Goal: Task Accomplishment & Management: Manage account settings

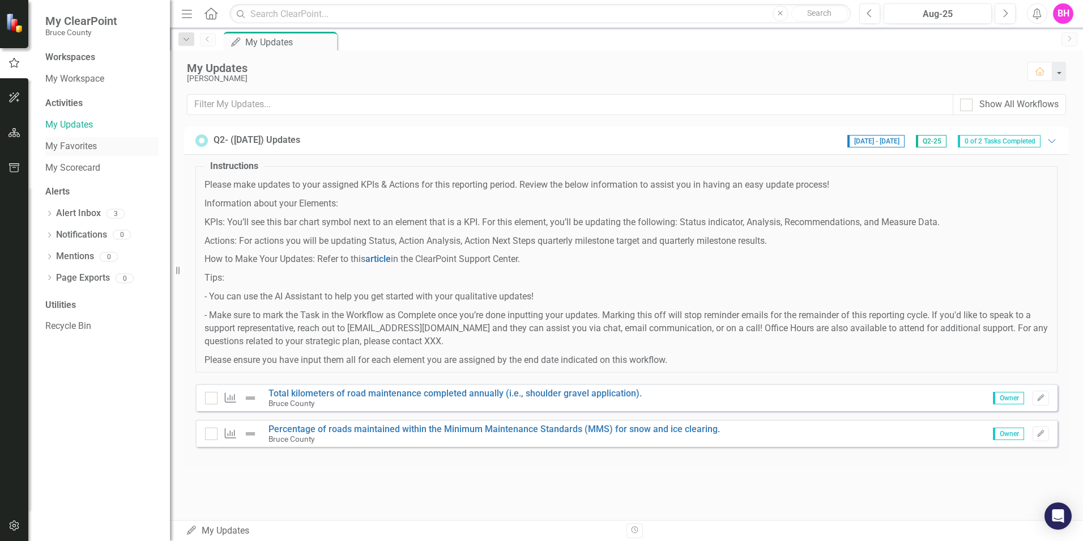
click at [86, 146] on link "My Favorites" at bounding box center [101, 146] width 113 height 13
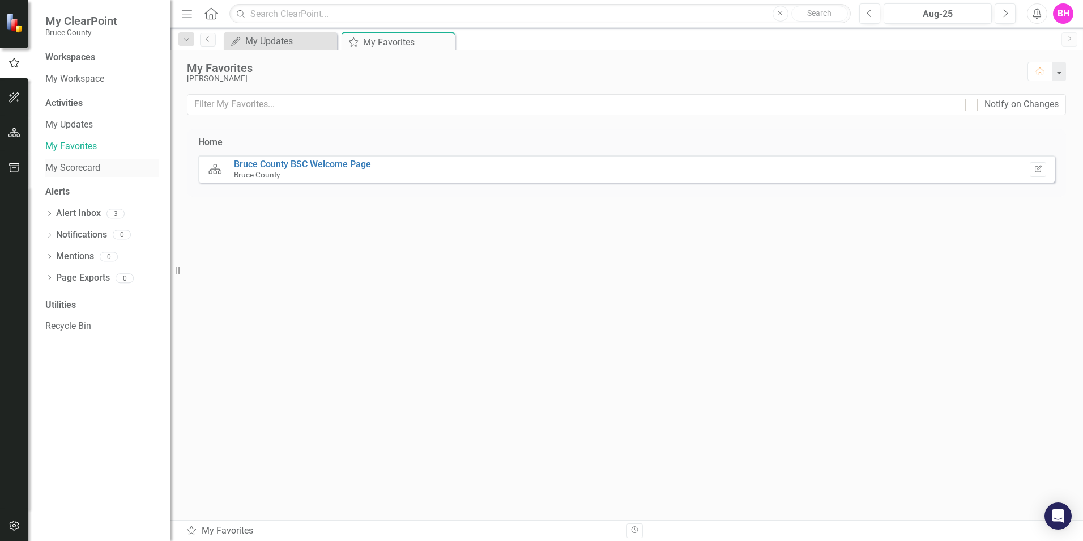
click at [85, 168] on link "My Scorecard" at bounding box center [101, 167] width 113 height 13
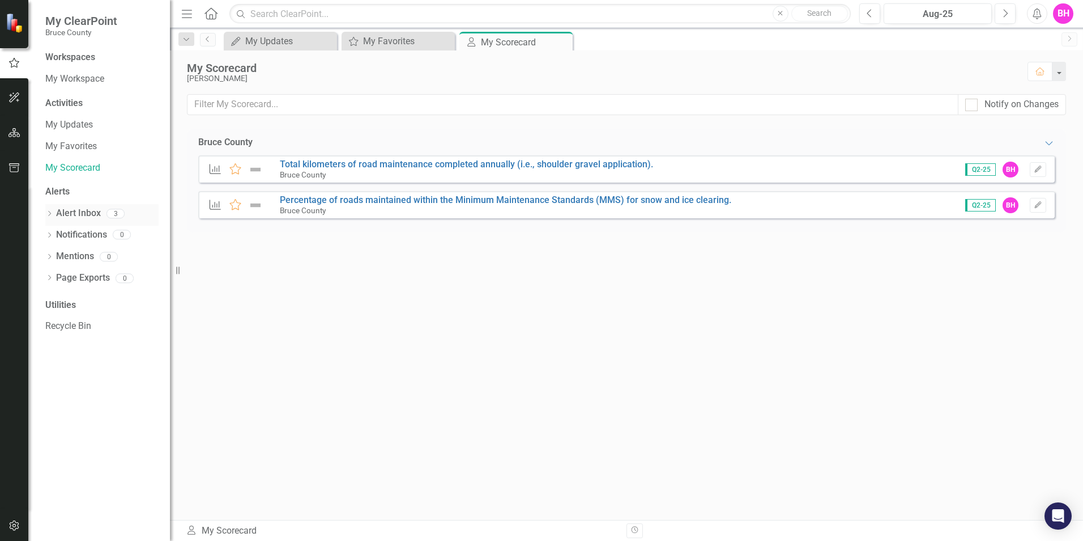
click at [84, 211] on link "Alert Inbox" at bounding box center [78, 213] width 45 height 13
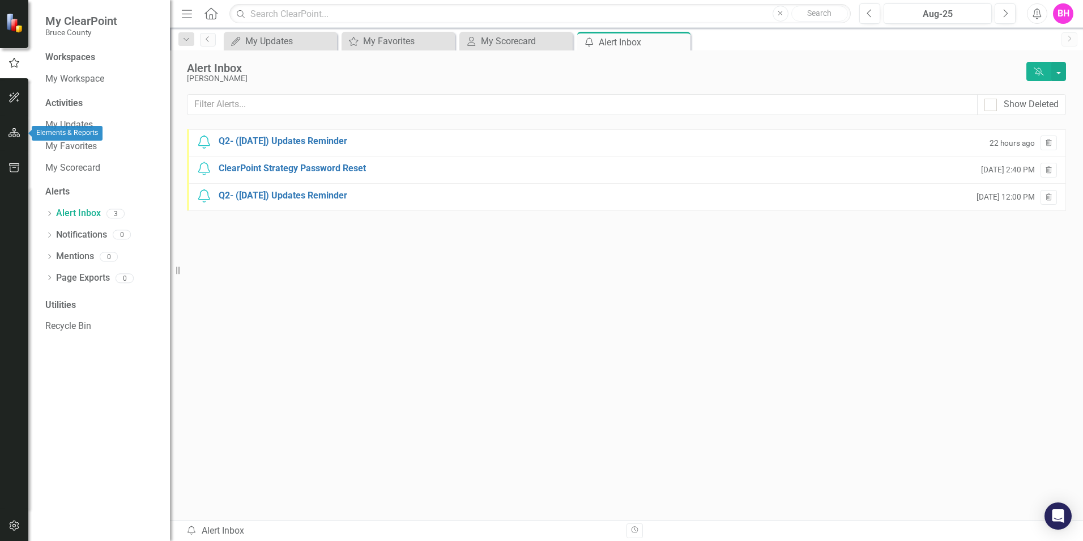
click at [14, 132] on icon "button" at bounding box center [14, 132] width 12 height 9
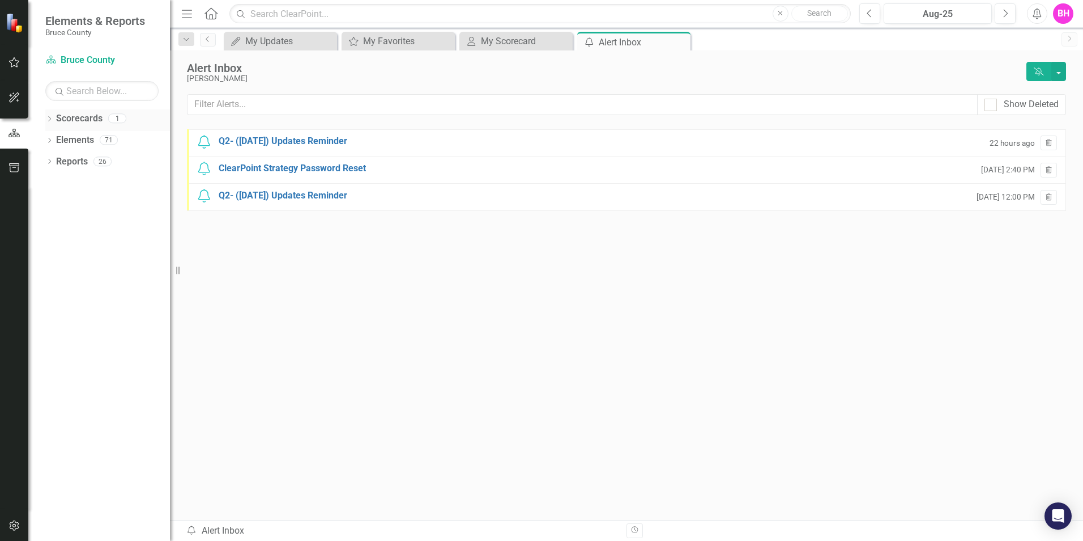
click at [49, 120] on icon "Dropdown" at bounding box center [49, 120] width 8 height 6
click at [77, 138] on link "Bruce County" at bounding box center [116, 140] width 108 height 13
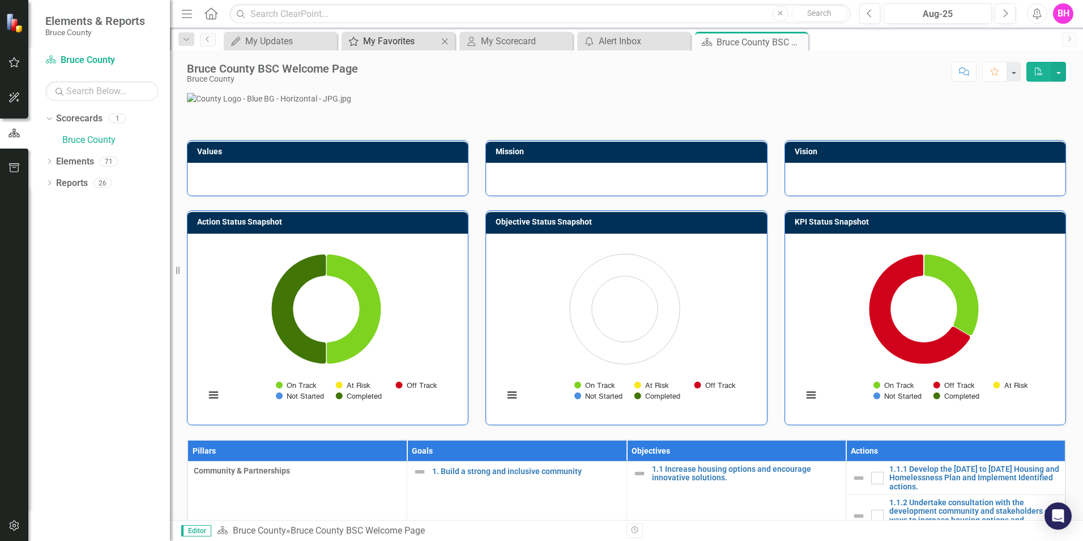
click at [390, 39] on div "My Favorites" at bounding box center [400, 41] width 75 height 14
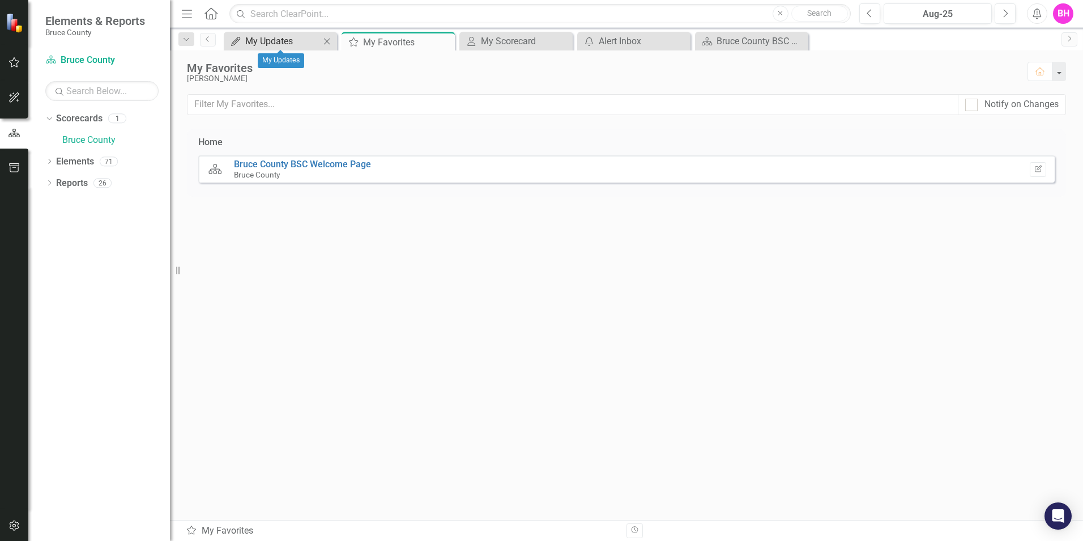
click at [291, 42] on div "My Updates" at bounding box center [282, 41] width 75 height 14
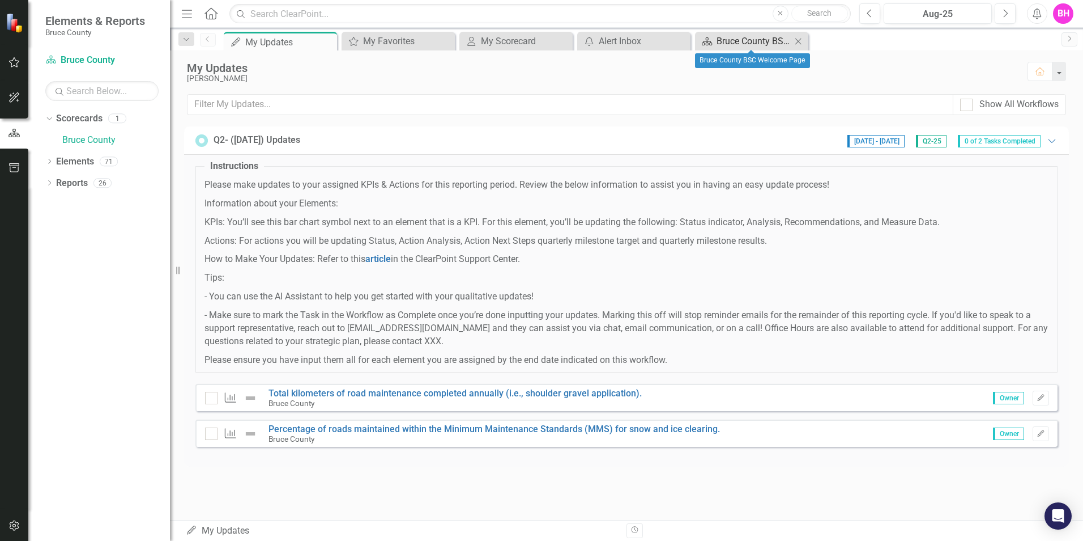
click at [746, 39] on div "Bruce County BSC Welcome Page" at bounding box center [754, 41] width 75 height 14
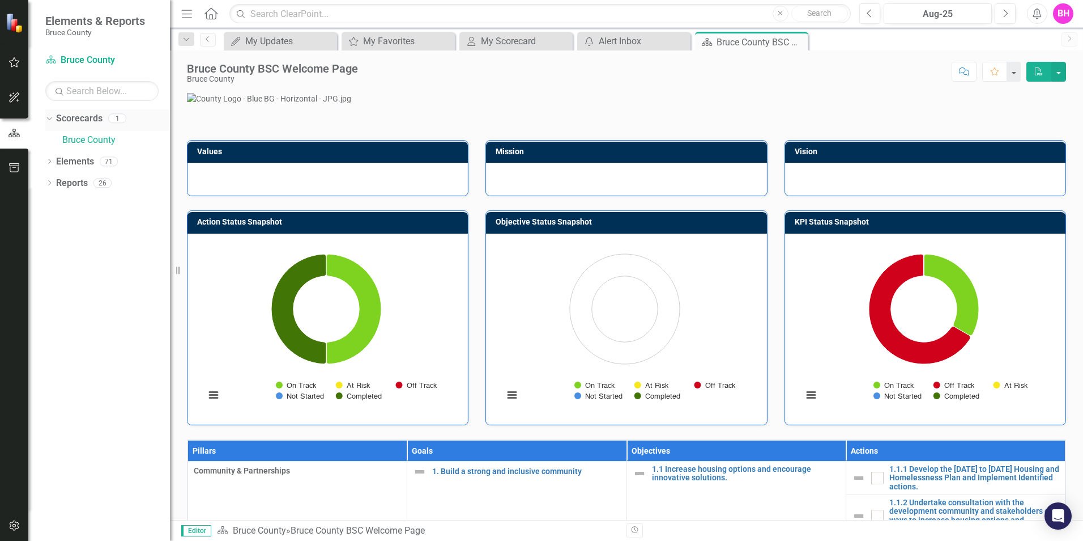
click at [49, 119] on icon "Dropdown" at bounding box center [48, 118] width 6 height 8
click at [50, 141] on icon "Dropdown" at bounding box center [49, 141] width 8 height 6
click at [54, 161] on icon "Dropdown" at bounding box center [55, 162] width 8 height 6
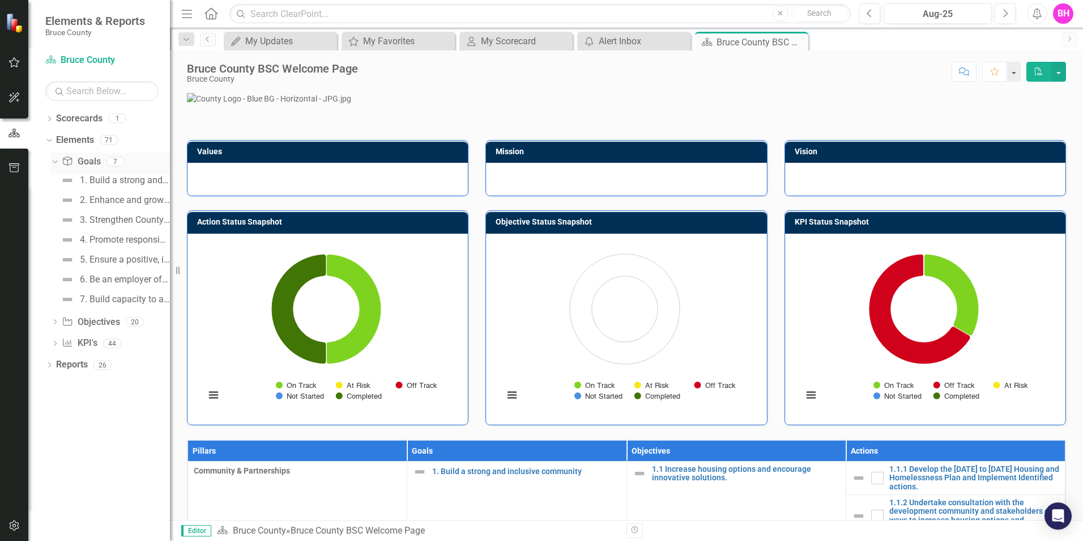
click at [57, 160] on div "Dropdown" at bounding box center [53, 161] width 10 height 8
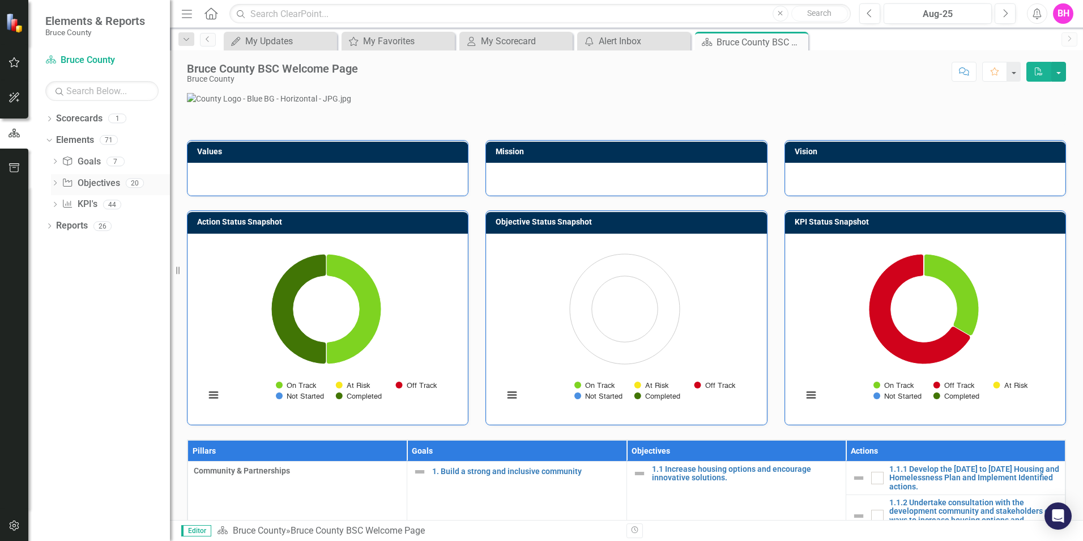
click at [53, 182] on icon "Dropdown" at bounding box center [55, 184] width 8 height 6
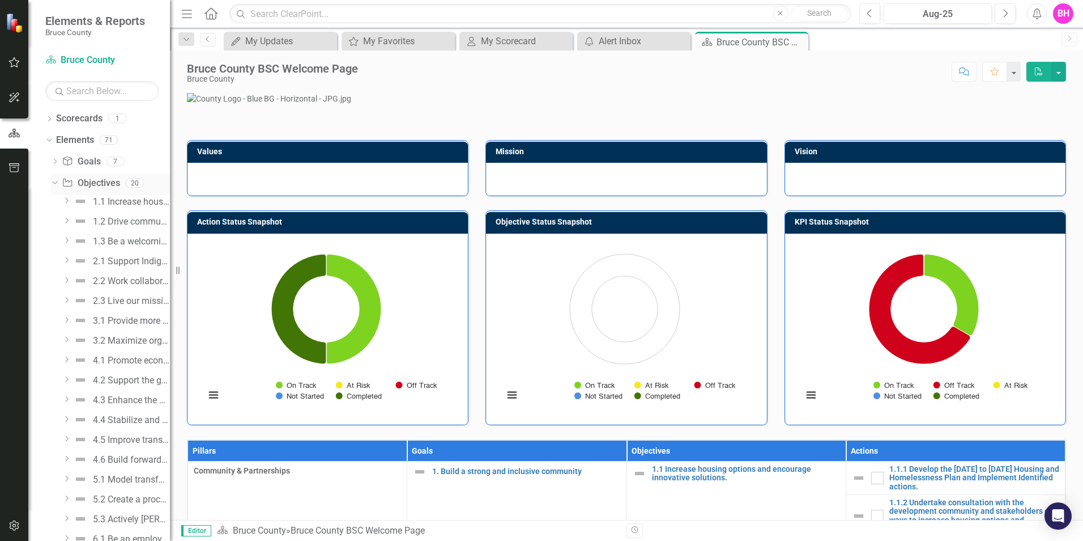
click at [53, 182] on icon at bounding box center [54, 182] width 5 height 3
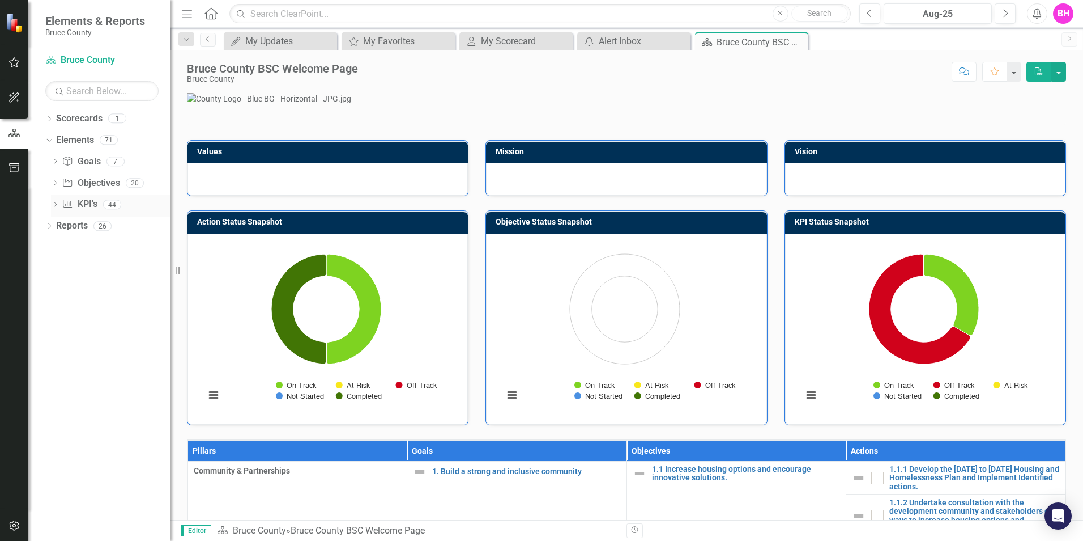
click at [56, 204] on icon at bounding box center [55, 204] width 3 height 5
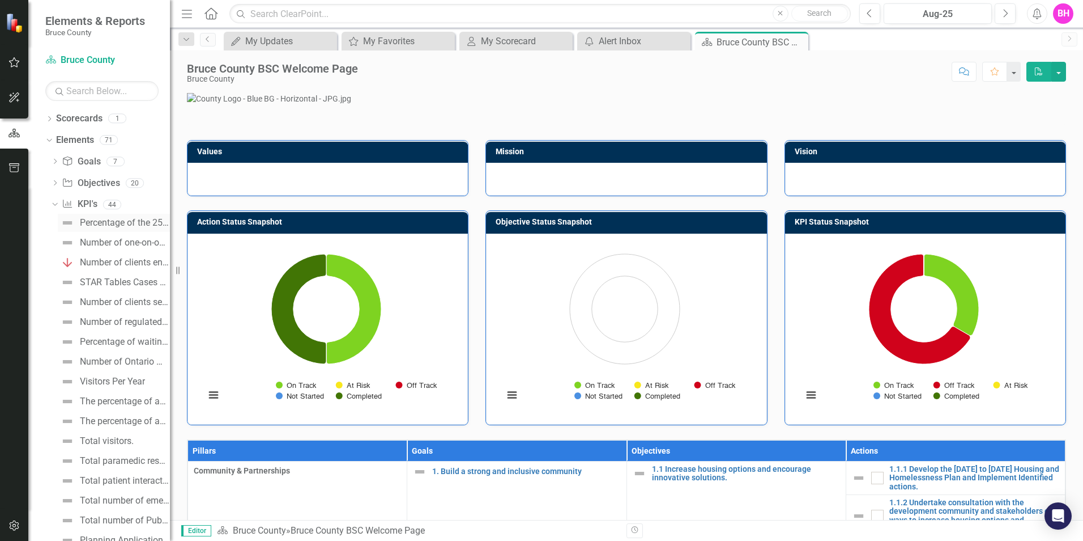
click at [93, 220] on div "Percentage of the 25 actions in the Housing Action Plan initiated within the de…" at bounding box center [125, 223] width 90 height 10
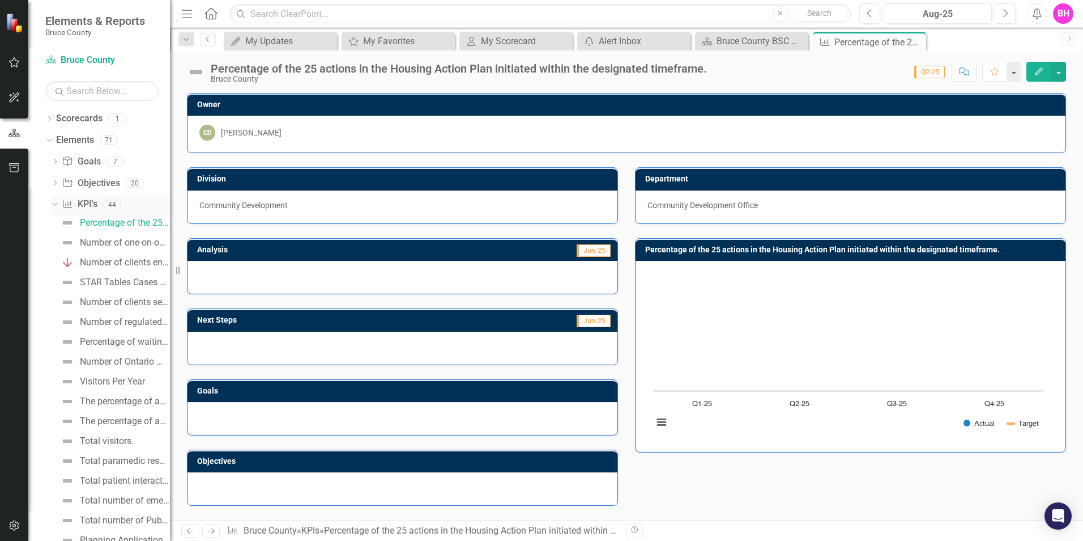
click at [54, 203] on icon "Dropdown" at bounding box center [53, 204] width 6 height 8
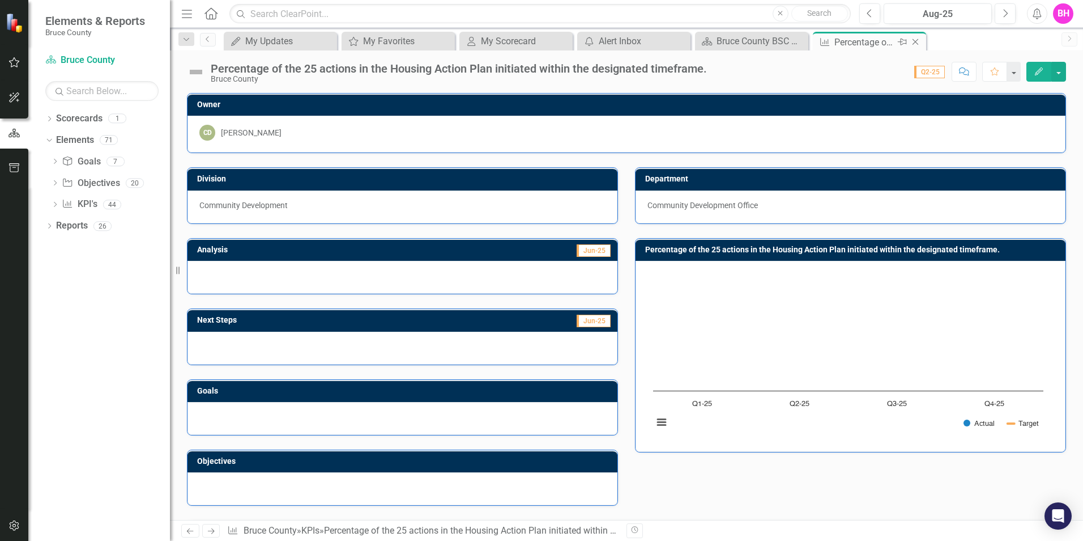
click at [918, 41] on icon "Close" at bounding box center [915, 41] width 11 height 9
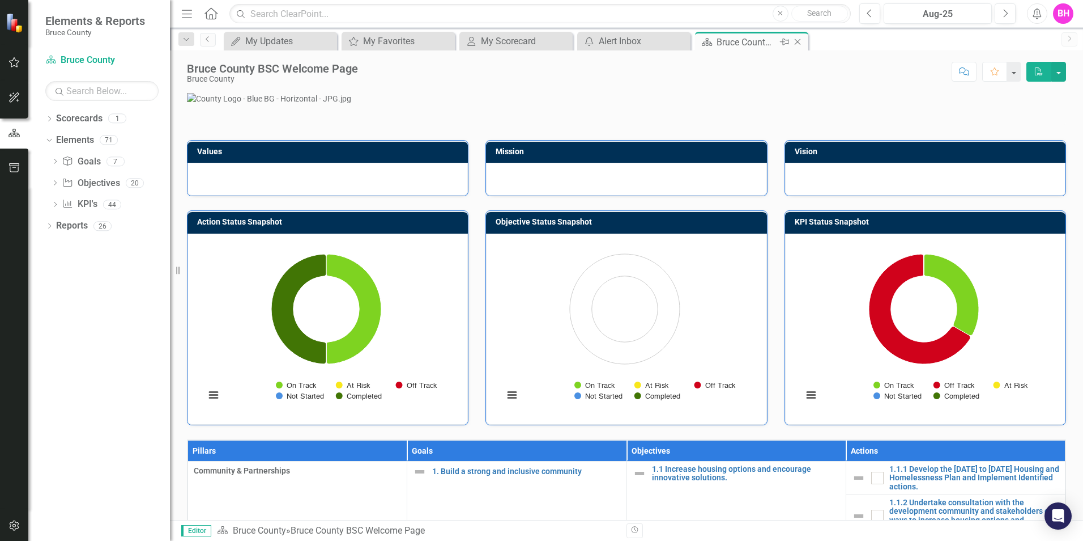
click at [798, 40] on icon "Close" at bounding box center [797, 41] width 11 height 9
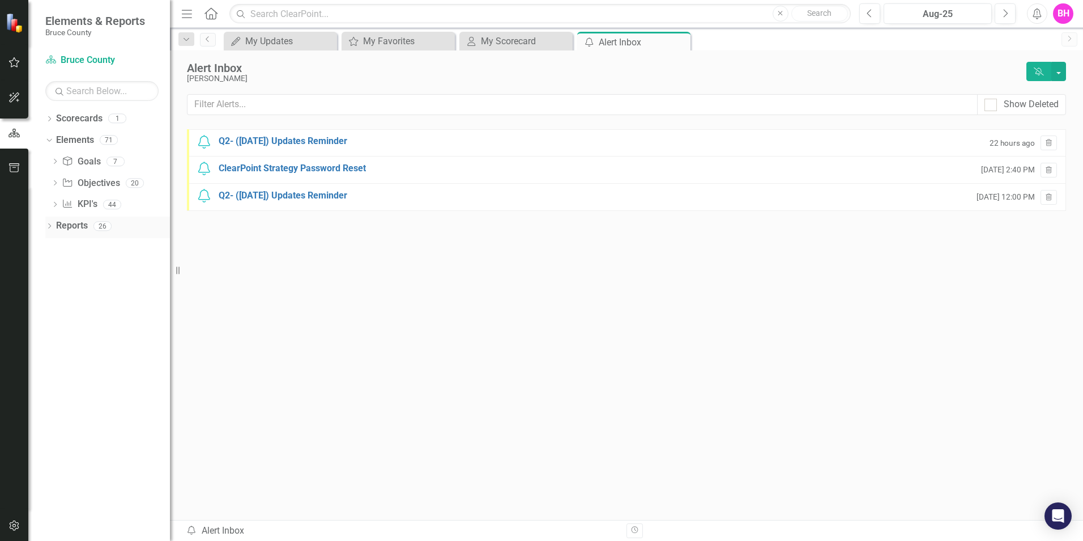
click at [48, 227] on icon "Dropdown" at bounding box center [49, 227] width 8 height 6
click at [55, 244] on icon "Dropdown" at bounding box center [53, 245] width 6 height 8
click at [54, 246] on icon "Dropdown" at bounding box center [54, 247] width 8 height 6
click at [54, 349] on icon "Dropdown" at bounding box center [54, 350] width 8 height 6
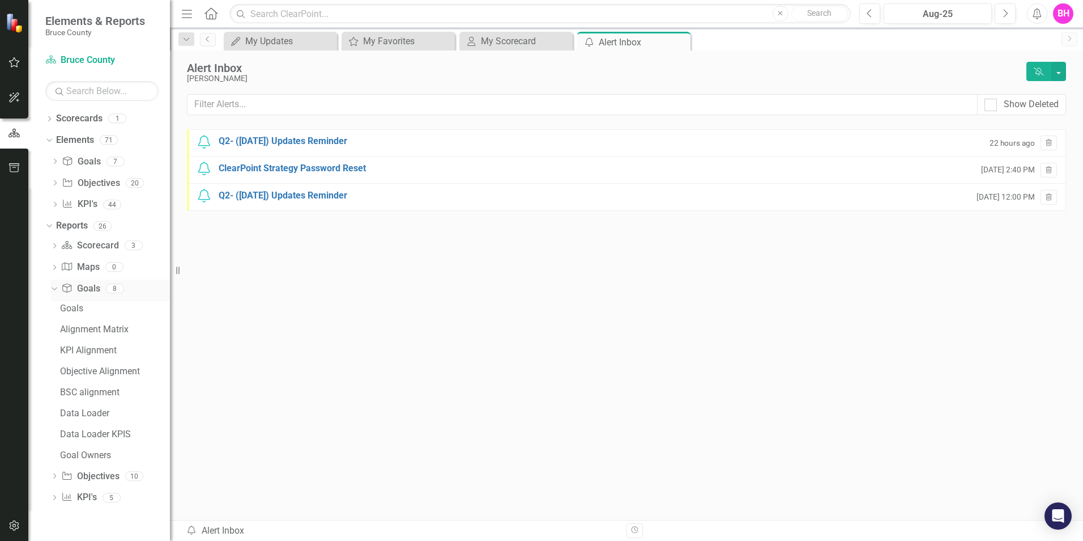
click at [56, 288] on icon at bounding box center [54, 288] width 5 height 3
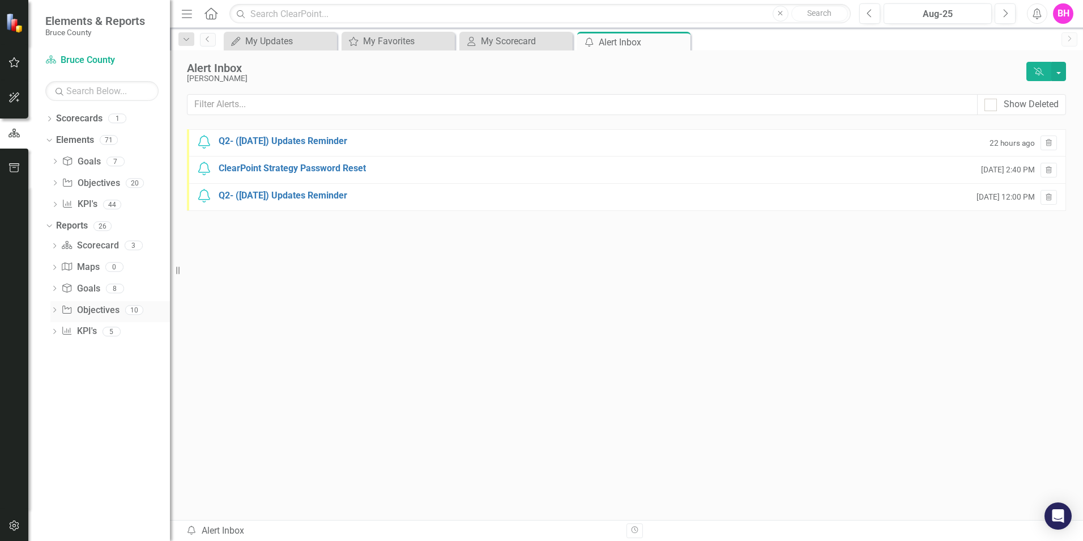
click at [56, 308] on icon "Dropdown" at bounding box center [54, 311] width 8 height 6
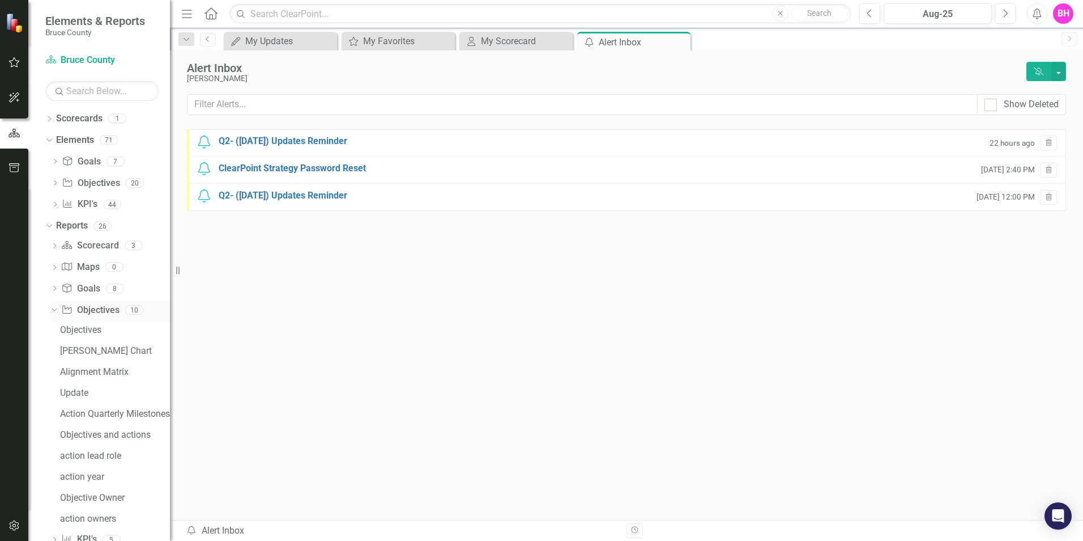
click at [53, 308] on icon "Dropdown" at bounding box center [53, 309] width 6 height 8
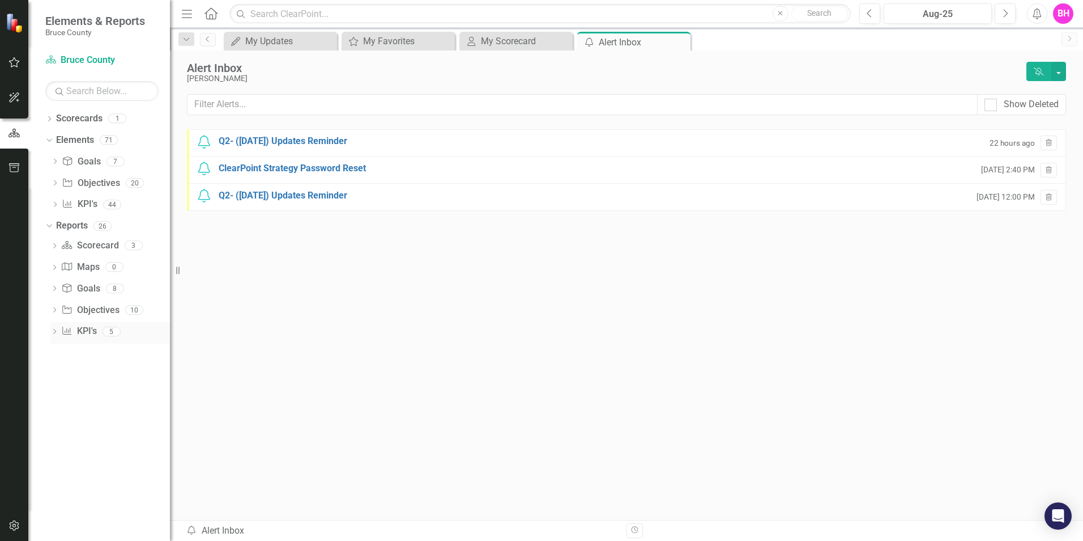
click at [55, 330] on icon at bounding box center [54, 331] width 3 height 5
click at [55, 330] on icon "Dropdown" at bounding box center [53, 331] width 6 height 8
click at [18, 170] on icon "button" at bounding box center [14, 167] width 12 height 9
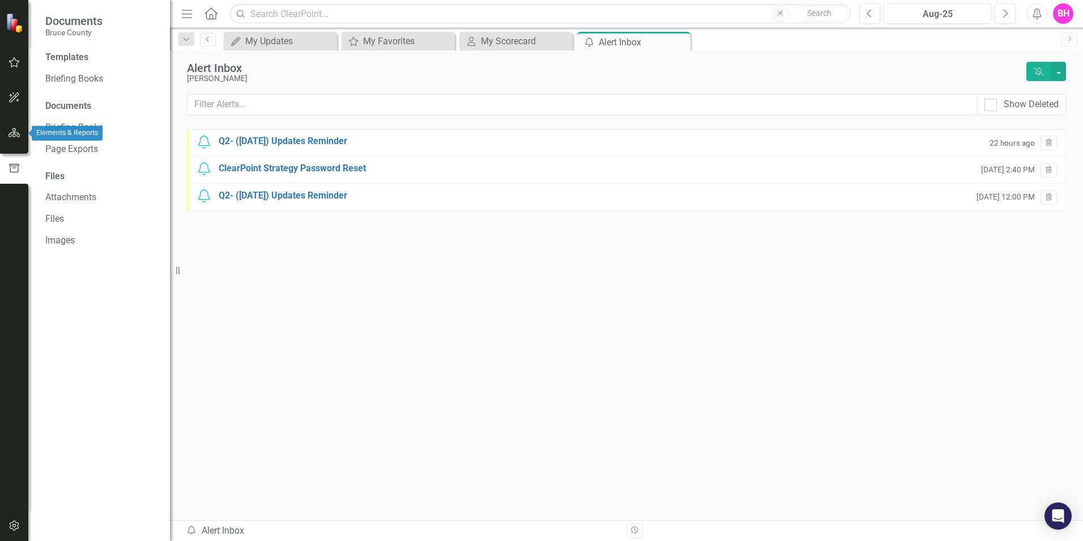
click at [15, 130] on icon "button" at bounding box center [14, 132] width 12 height 9
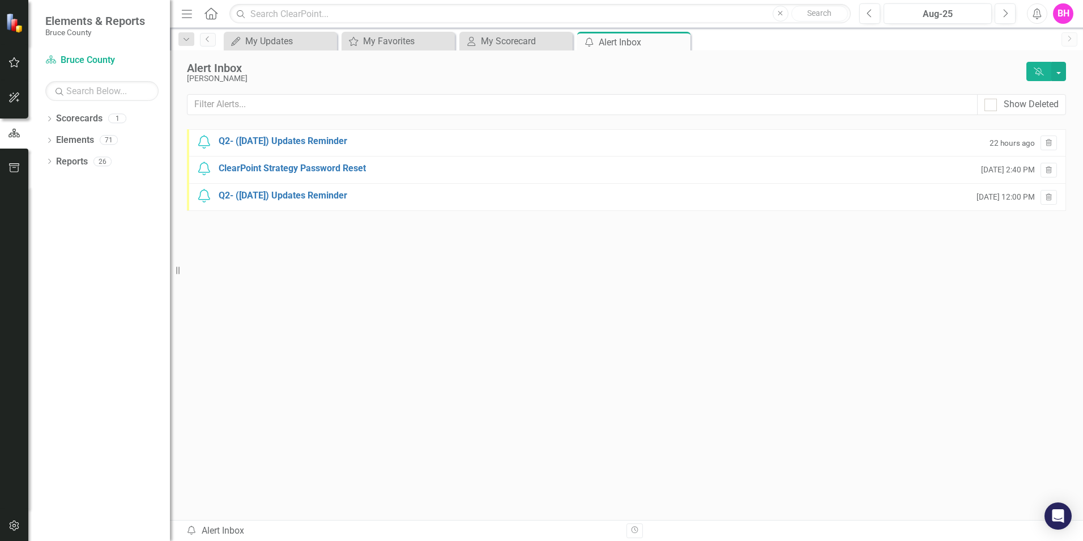
click at [1062, 19] on div "BH" at bounding box center [1063, 13] width 20 height 20
click at [8, 135] on icon "button" at bounding box center [14, 133] width 12 height 10
click at [47, 140] on icon "Dropdown" at bounding box center [49, 141] width 8 height 6
click at [53, 159] on icon "Dropdown" at bounding box center [55, 162] width 8 height 6
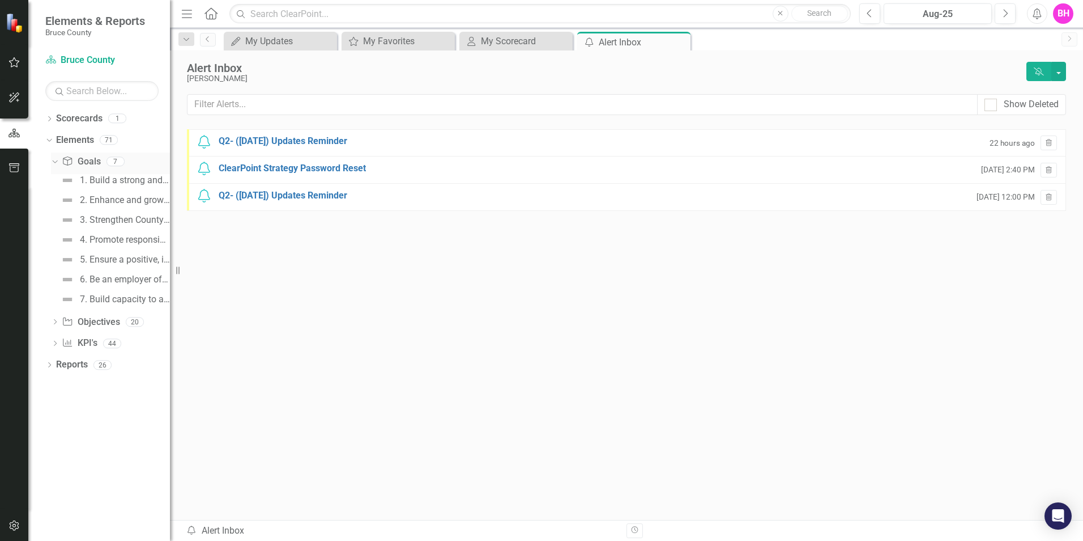
click at [53, 159] on icon "Dropdown" at bounding box center [53, 161] width 6 height 8
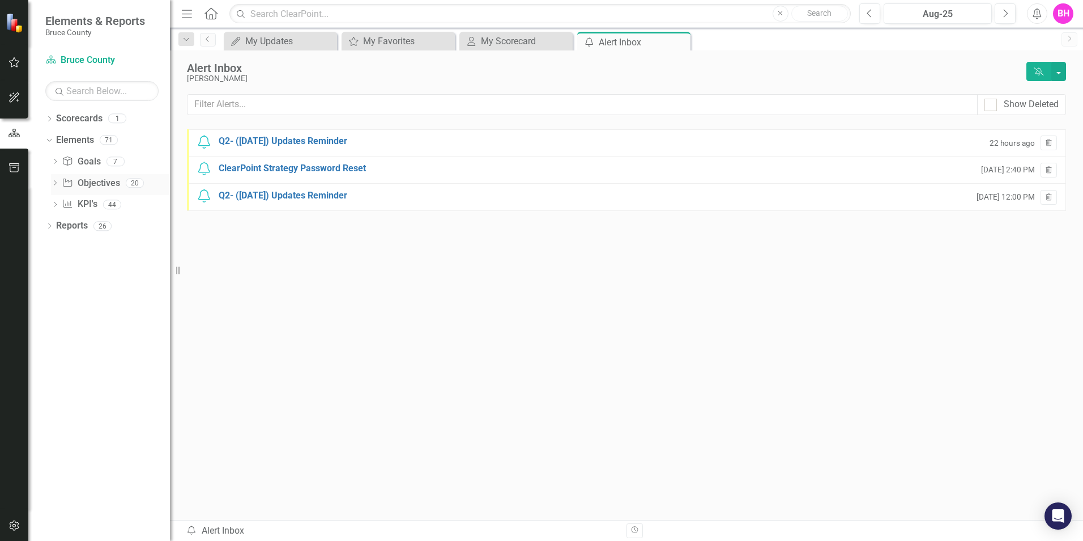
click at [55, 181] on icon at bounding box center [55, 182] width 3 height 5
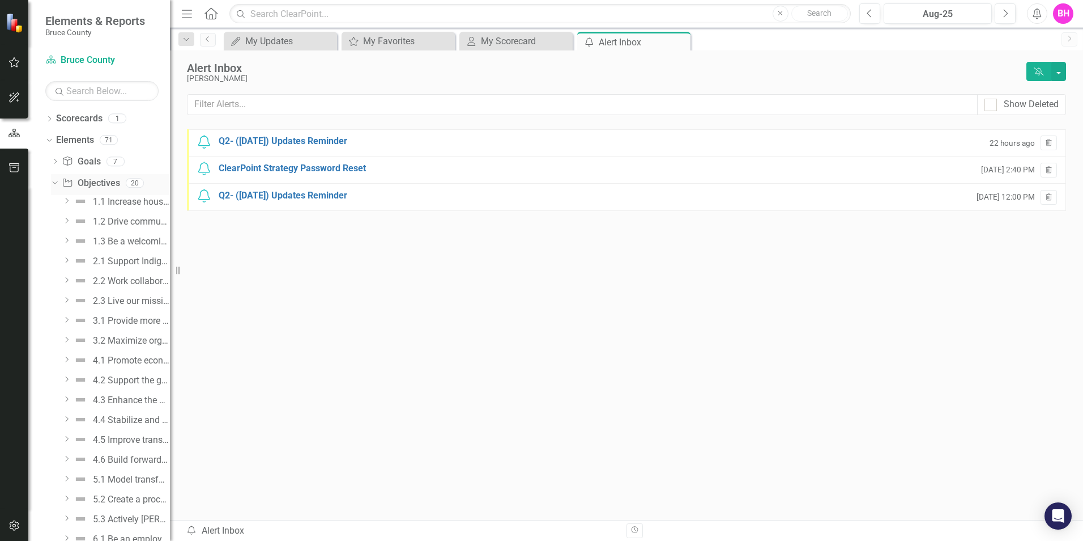
click at [55, 181] on icon "Dropdown" at bounding box center [53, 182] width 6 height 8
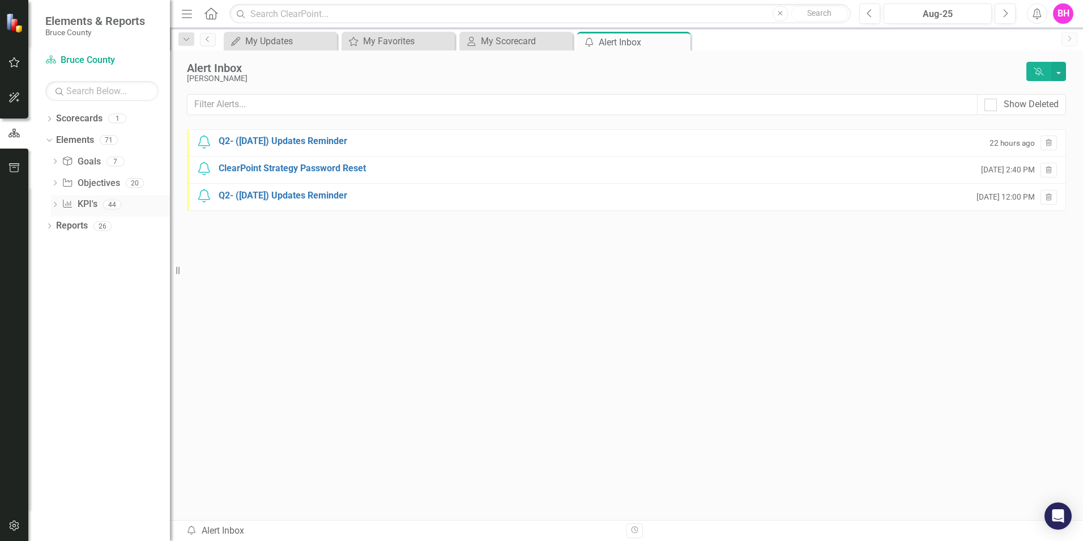
click at [53, 203] on icon "Dropdown" at bounding box center [55, 205] width 8 height 6
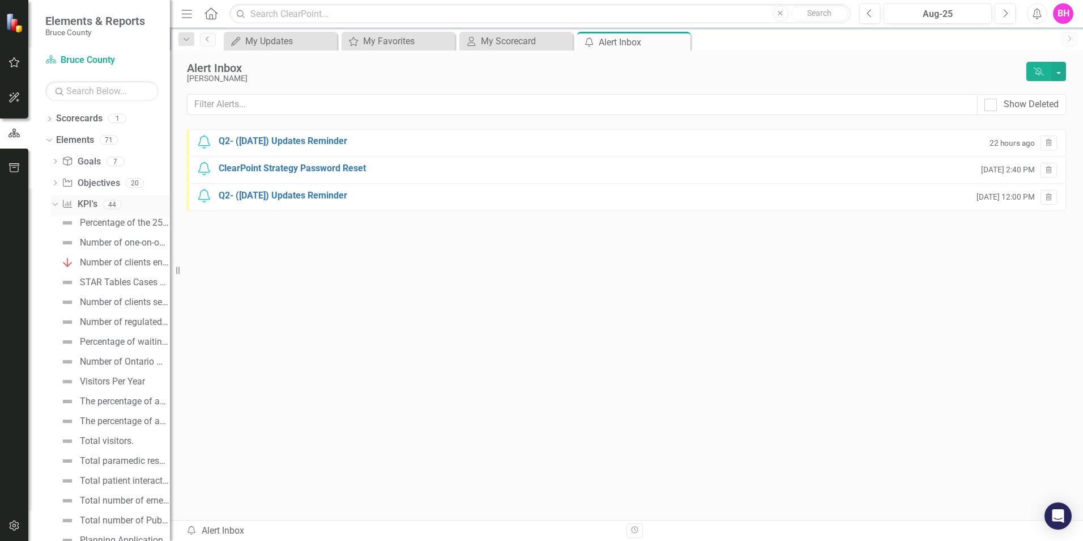
click at [53, 203] on icon "Dropdown" at bounding box center [53, 204] width 6 height 8
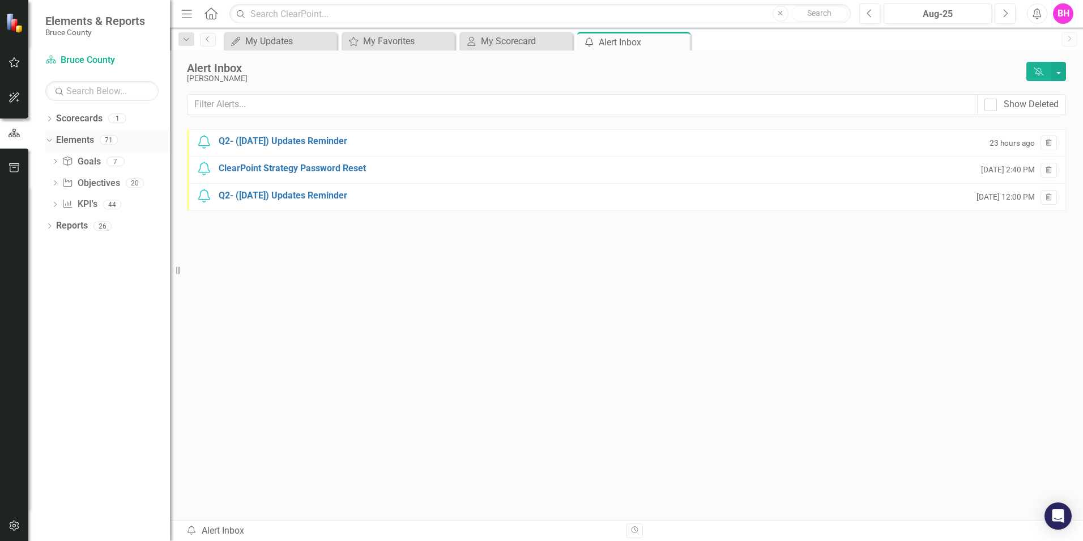
click at [50, 141] on icon "Dropdown" at bounding box center [48, 139] width 6 height 8
click at [47, 156] on div "Dropdown Reports 26" at bounding box center [107, 163] width 125 height 22
click at [49, 165] on icon "Dropdown" at bounding box center [49, 162] width 8 height 6
click at [53, 245] on icon "Dropdown" at bounding box center [54, 247] width 8 height 6
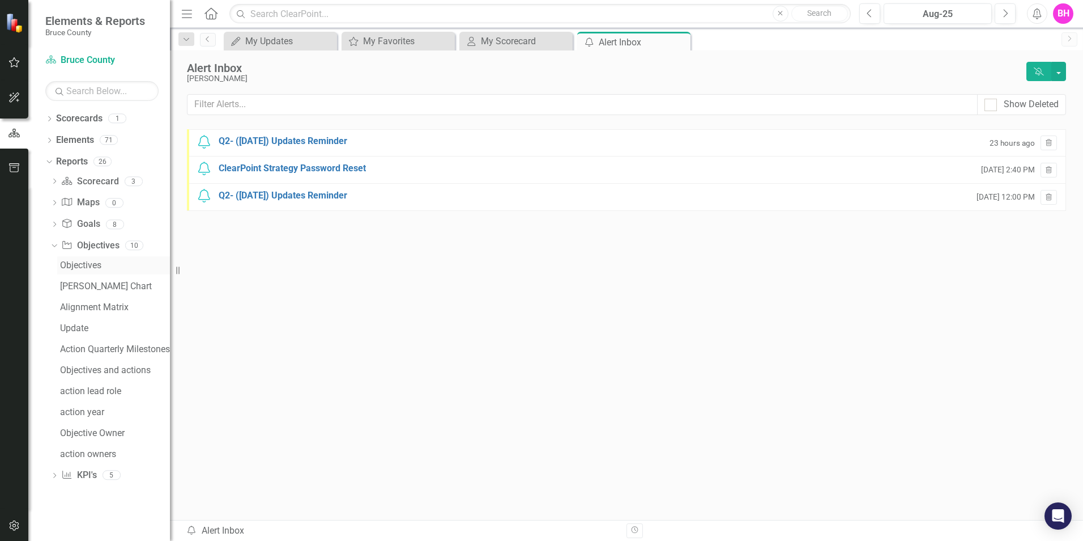
click at [78, 266] on div "Objectives" at bounding box center [115, 265] width 110 height 10
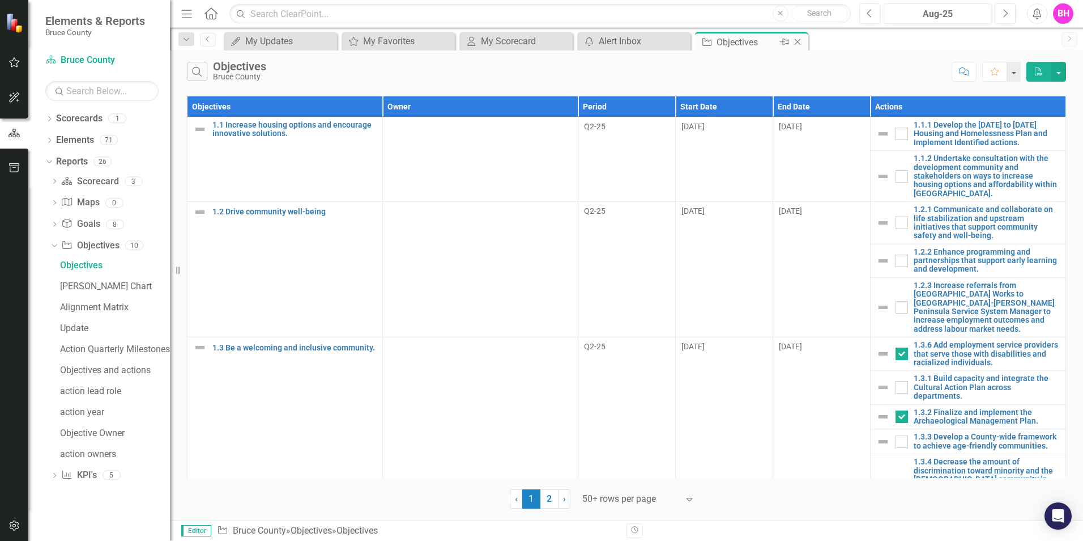
click at [797, 41] on icon "Close" at bounding box center [797, 41] width 11 height 9
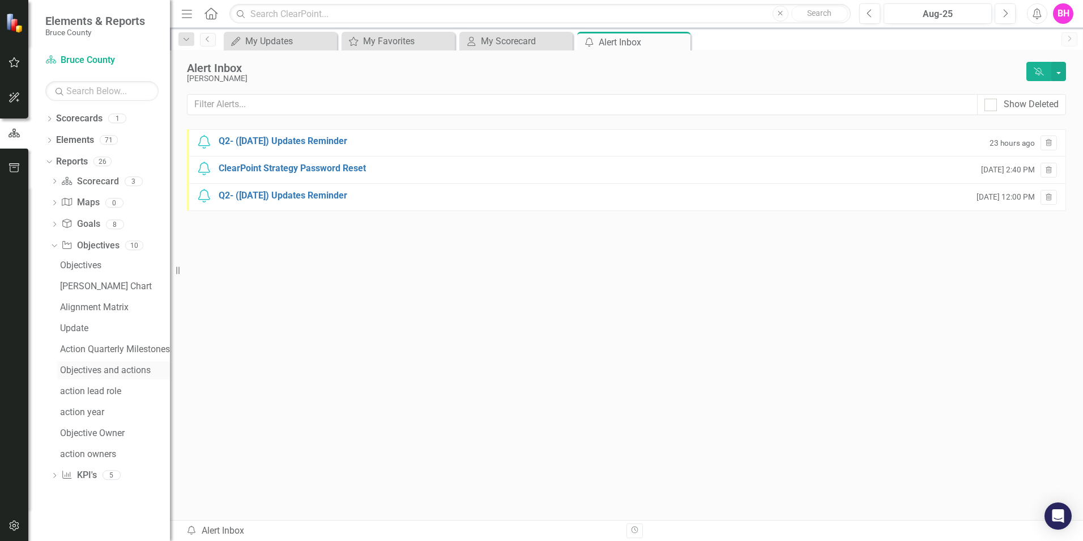
click at [90, 366] on div "Objectives and actions" at bounding box center [115, 370] width 110 height 10
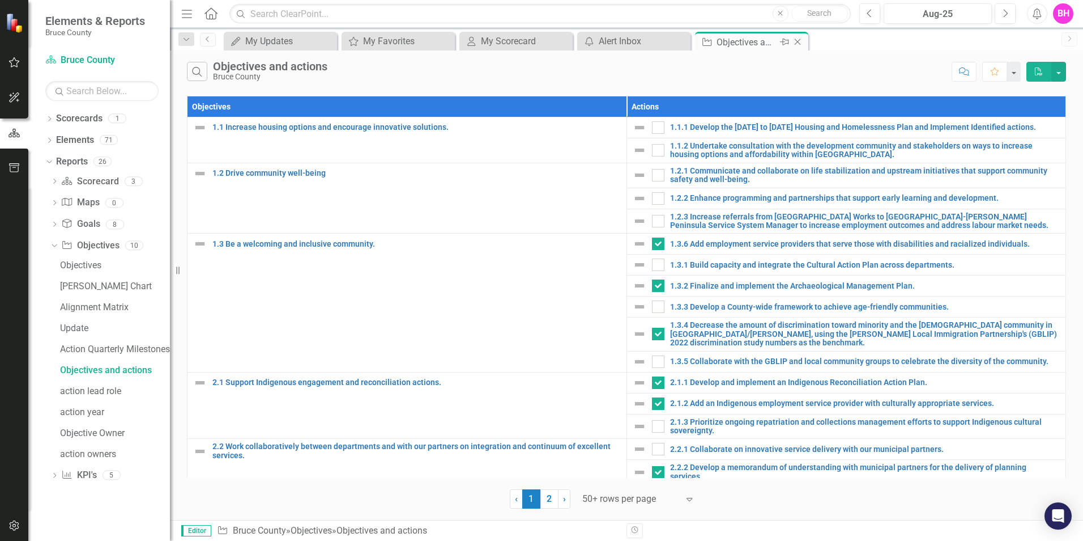
click at [799, 43] on icon at bounding box center [798, 42] width 6 height 6
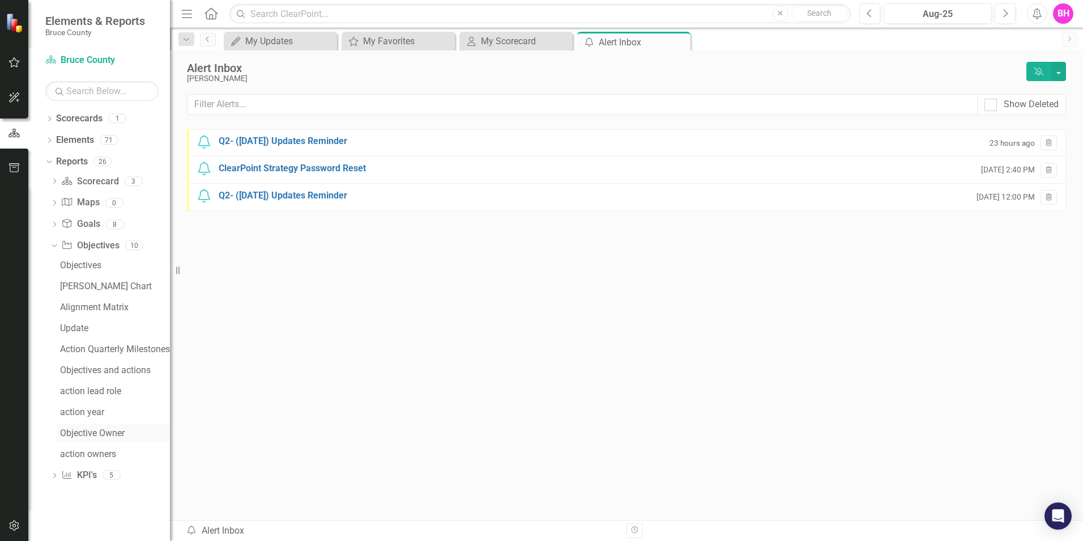
click at [80, 432] on div "Objective Owner" at bounding box center [115, 433] width 110 height 10
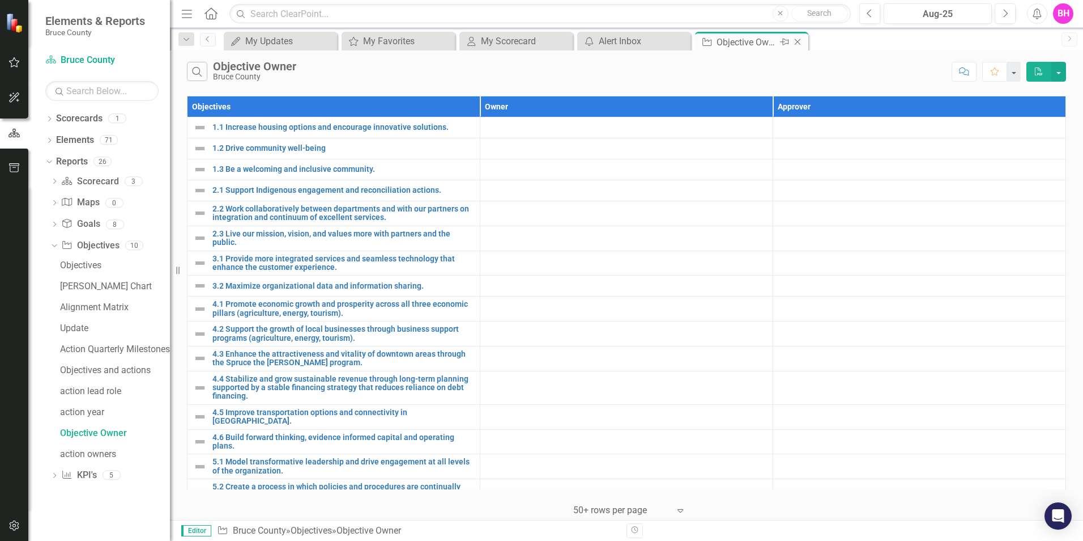
click at [800, 42] on icon "Close" at bounding box center [797, 41] width 11 height 9
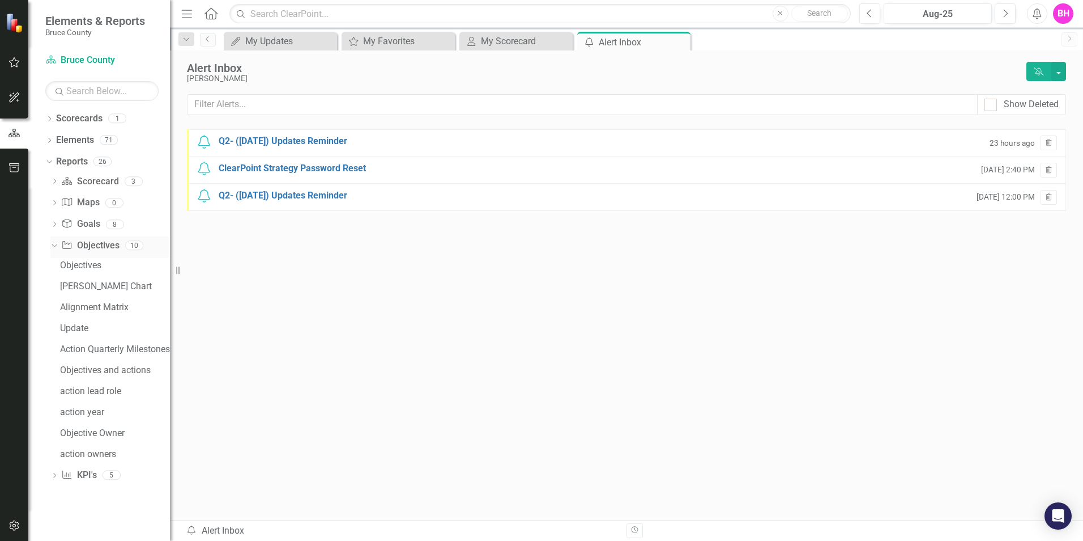
click at [54, 245] on icon "Dropdown" at bounding box center [53, 245] width 6 height 8
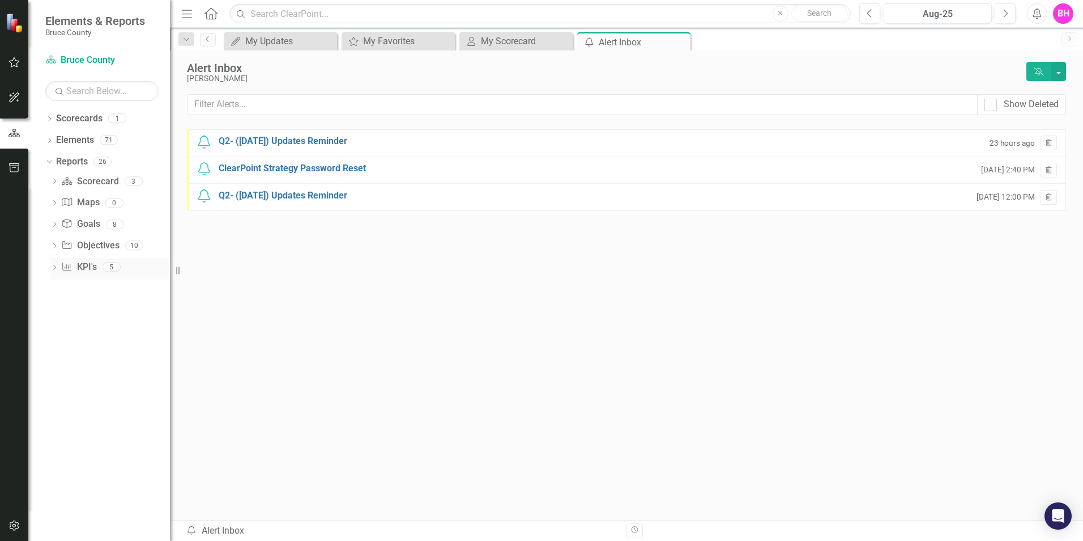
click at [54, 265] on icon at bounding box center [54, 267] width 3 height 5
click at [69, 287] on div "KPIs" at bounding box center [115, 287] width 110 height 10
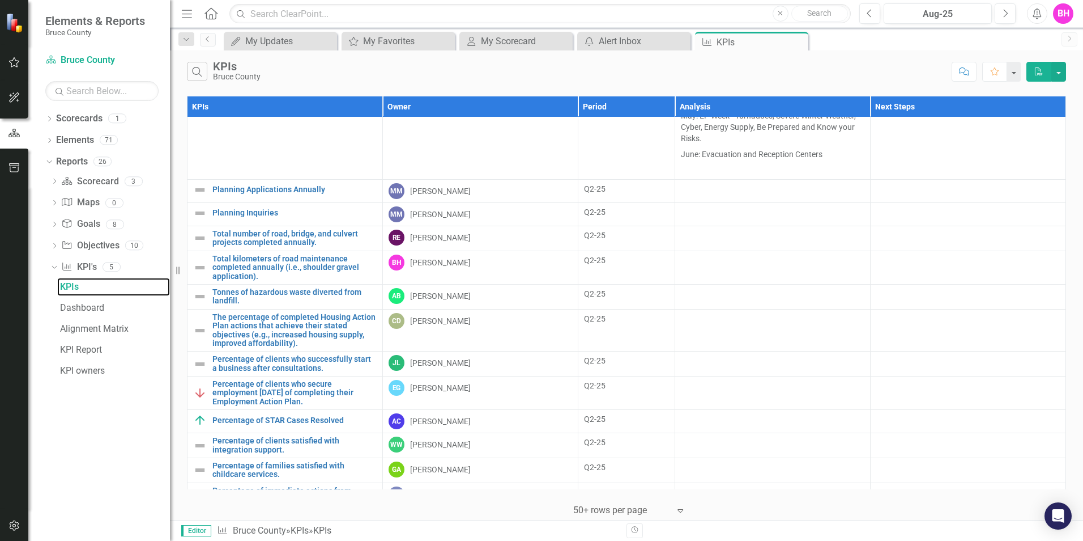
scroll to position [567, 0]
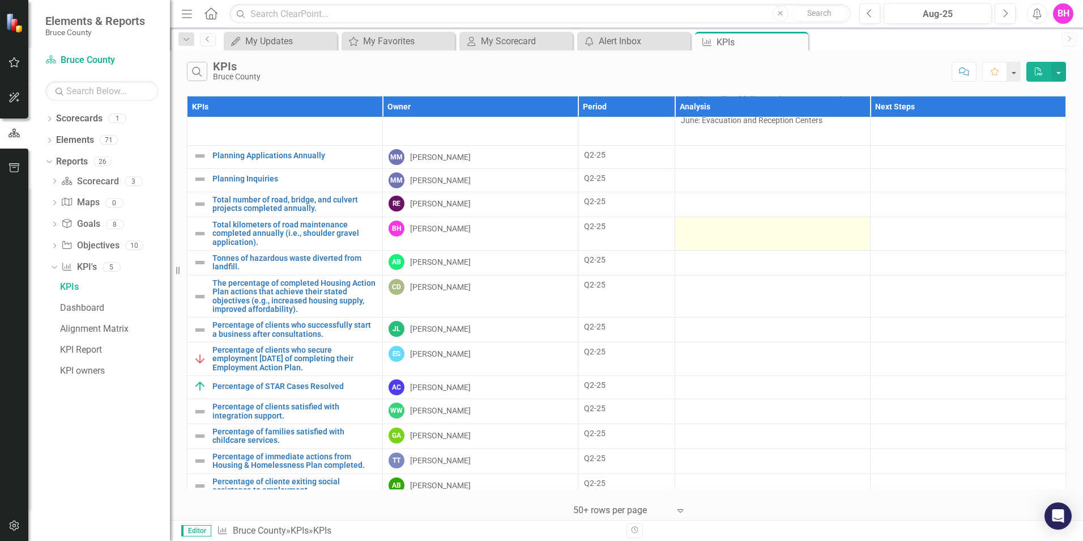
click at [738, 241] on td at bounding box center [772, 232] width 195 height 33
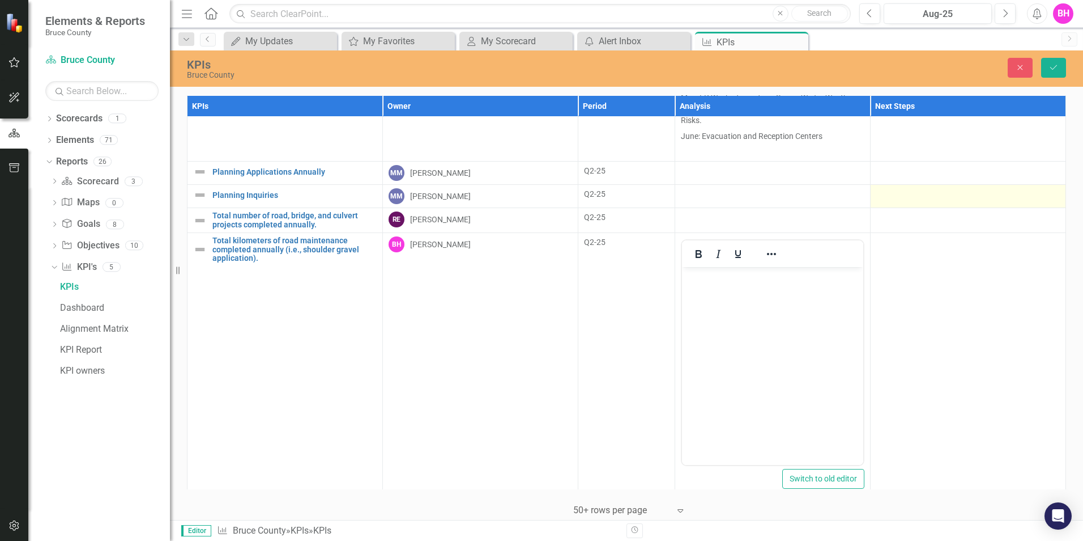
scroll to position [664, 0]
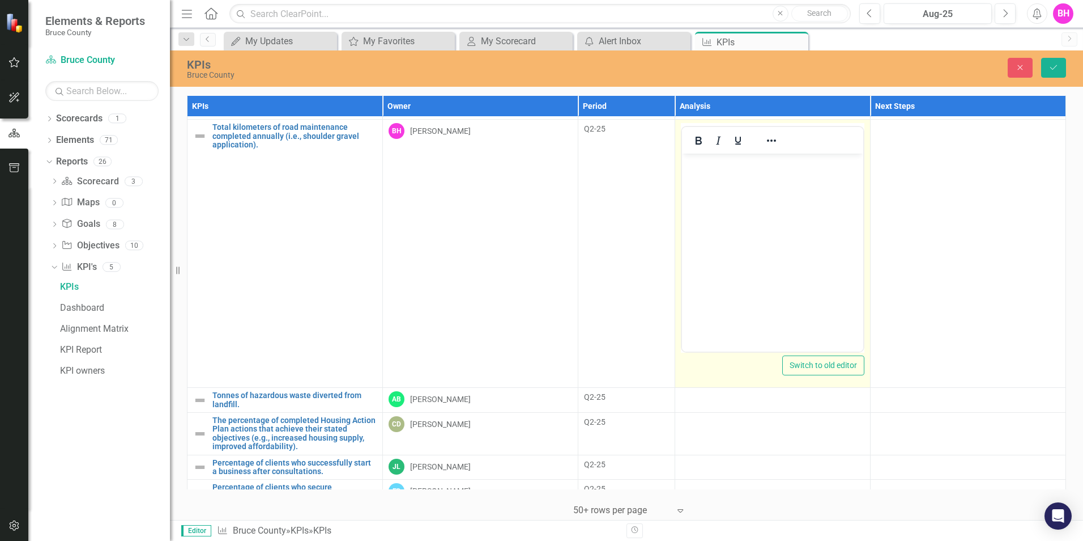
click at [712, 164] on p "Rich Text Area. Press ALT-0 for help." at bounding box center [773, 163] width 176 height 14
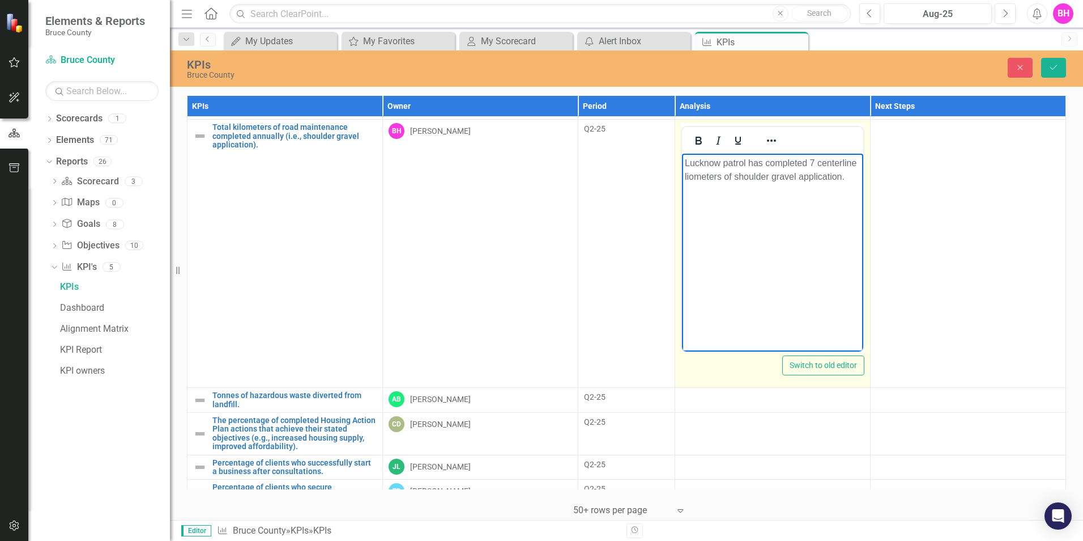
drag, startPoint x: 713, startPoint y: 177, endPoint x: 715, endPoint y: 169, distance: 8.3
click at [715, 169] on p "Lucknow patrol has completed 7 centerline liometers of shoulder gravel applicat…" at bounding box center [773, 169] width 176 height 27
click at [811, 161] on p "-Lucknow patrol has completed 7 centerline kilometers of shoulder gravel applic…" at bounding box center [773, 169] width 176 height 27
click at [813, 206] on p "-Walkerton patrol has completed" at bounding box center [773, 213] width 176 height 14
click at [806, 201] on body "-Lucknow patrol has completed approximately 7 centerline kilometers of shoulder…" at bounding box center [772, 239] width 181 height 170
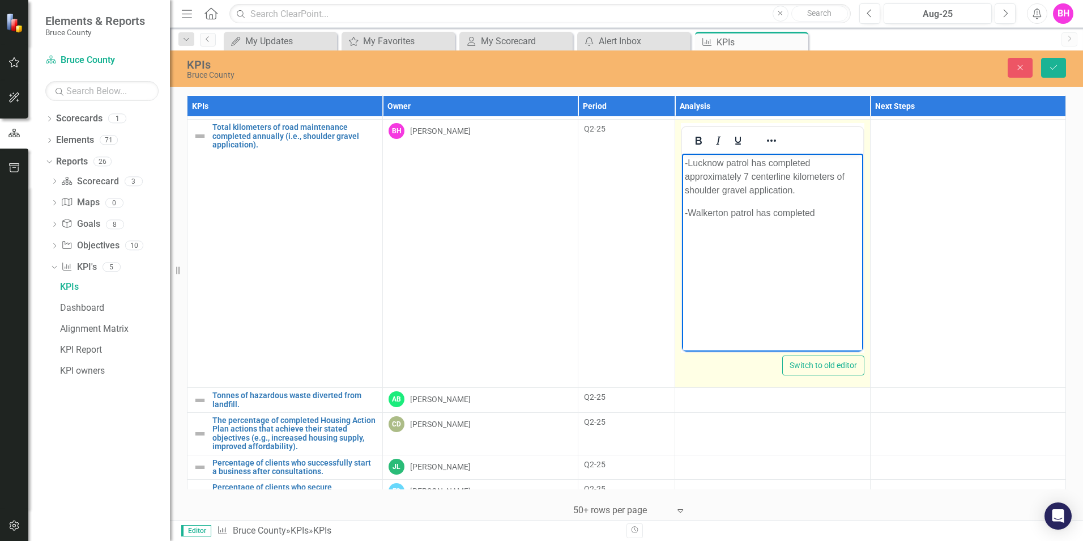
click at [818, 213] on p "-Walkerton patrol has completed" at bounding box center [773, 213] width 176 height 14
drag, startPoint x: 795, startPoint y: 193, endPoint x: 686, endPoint y: 178, distance: 109.9
click at [686, 178] on p "-Lucknow patrol has completed approximately 7 centerline kilometers of shoulder…" at bounding box center [773, 176] width 176 height 41
copy p "approximately 7 centerline kilometers of shoulder gravel application."
click at [831, 216] on p "-Walkerton patrol has completed" at bounding box center [773, 213] width 176 height 14
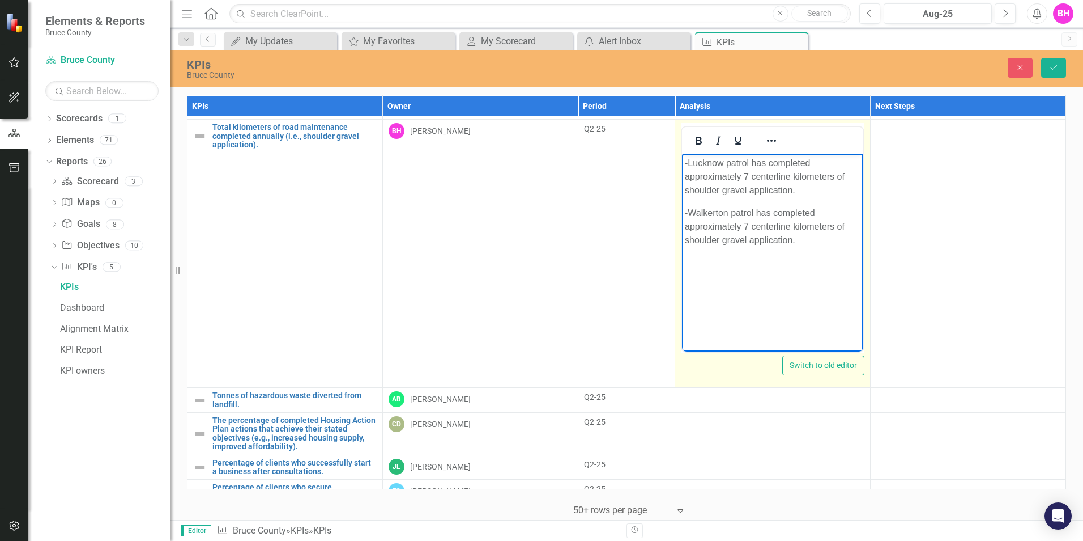
click at [747, 224] on p "-Walkerton patrol has completed approximately 7 centerline kilometers of should…" at bounding box center [773, 226] width 176 height 41
click at [800, 243] on p "-Walkerton patrol has completed approximately 34 centerline kilometers of shoul…" at bounding box center [773, 226] width 176 height 41
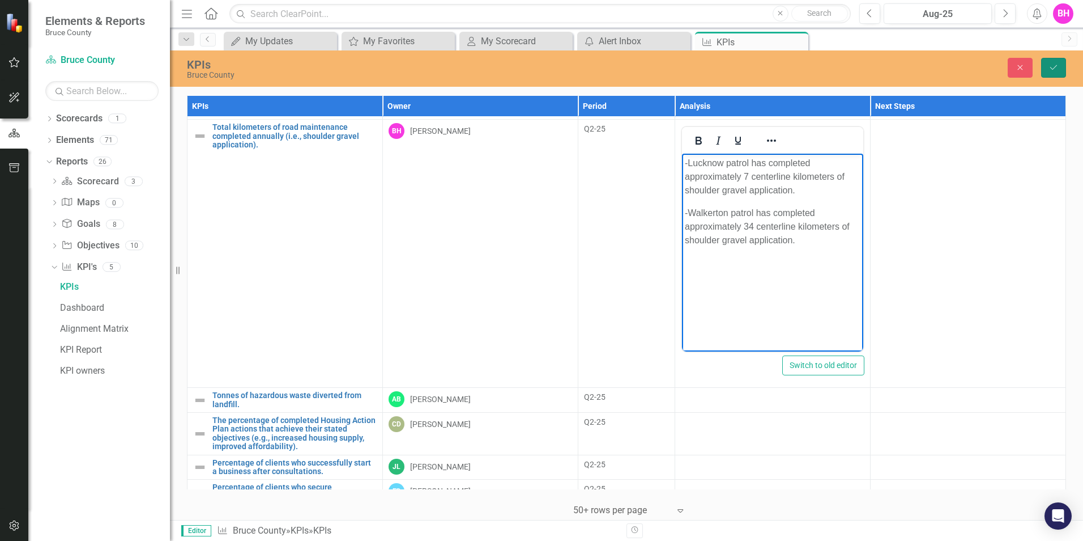
click at [1060, 70] on button "Save" at bounding box center [1054, 68] width 25 height 20
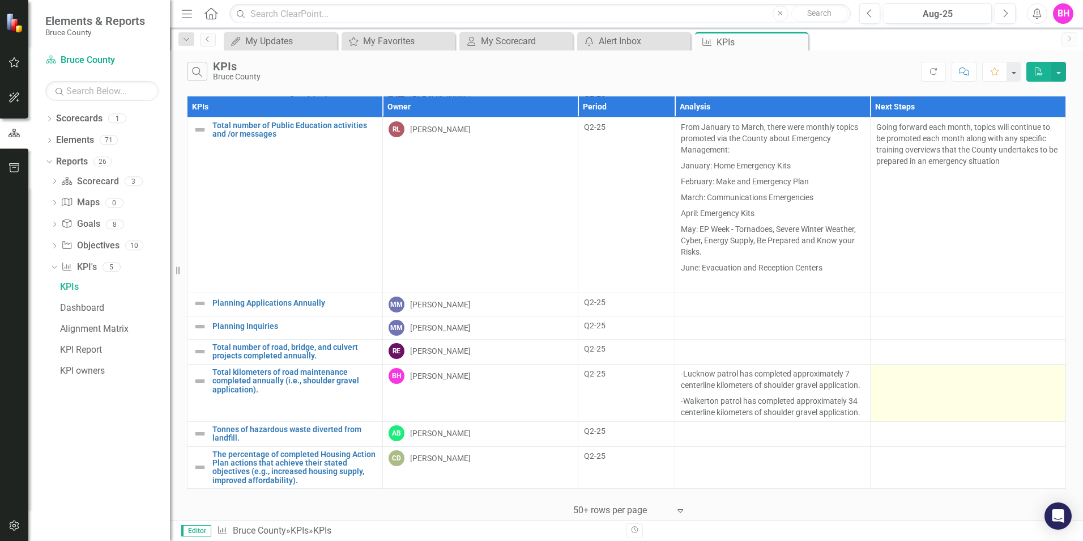
scroll to position [476, 0]
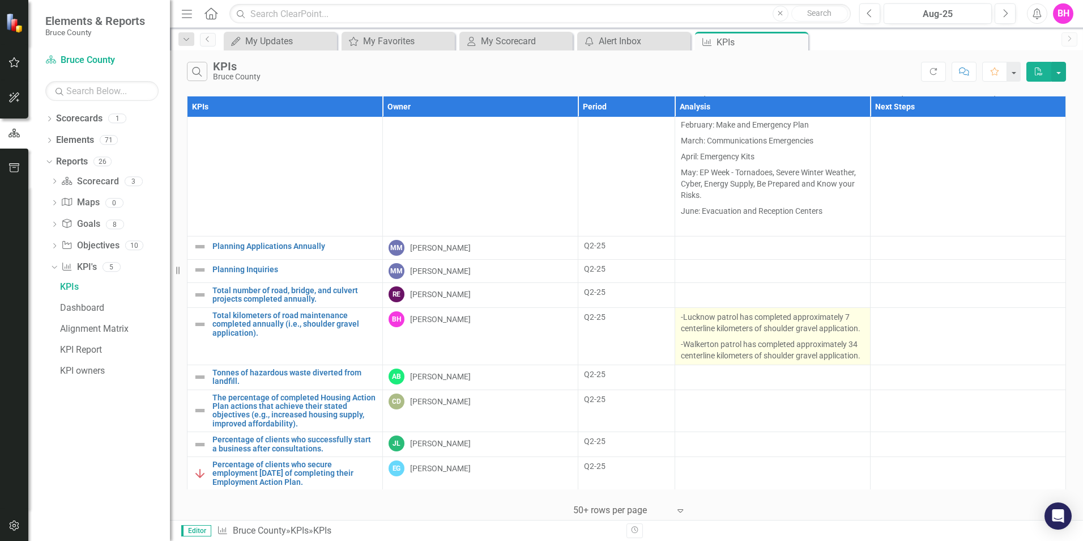
click at [736, 361] on p "-Walkerton patrol has completed approximately 34 centerline kilometers of shoul…" at bounding box center [773, 348] width 184 height 25
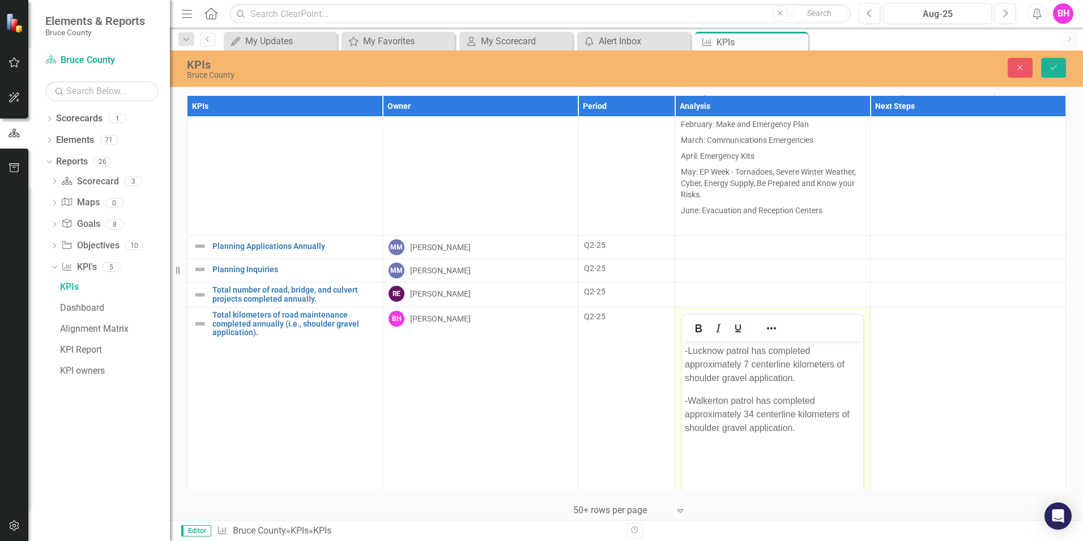
scroll to position [0, 0]
click at [1053, 65] on icon "Save" at bounding box center [1054, 67] width 10 height 8
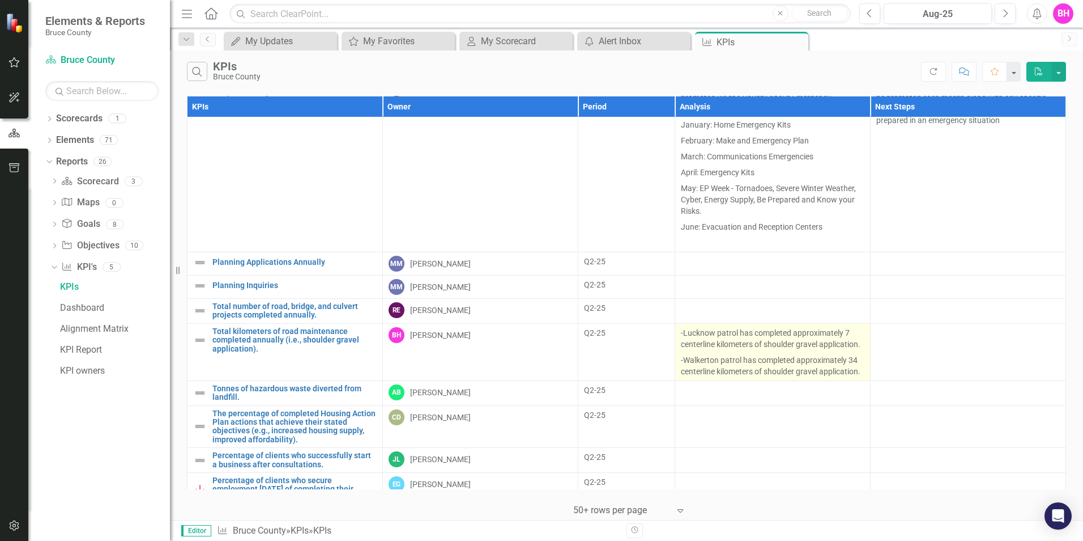
scroll to position [567, 0]
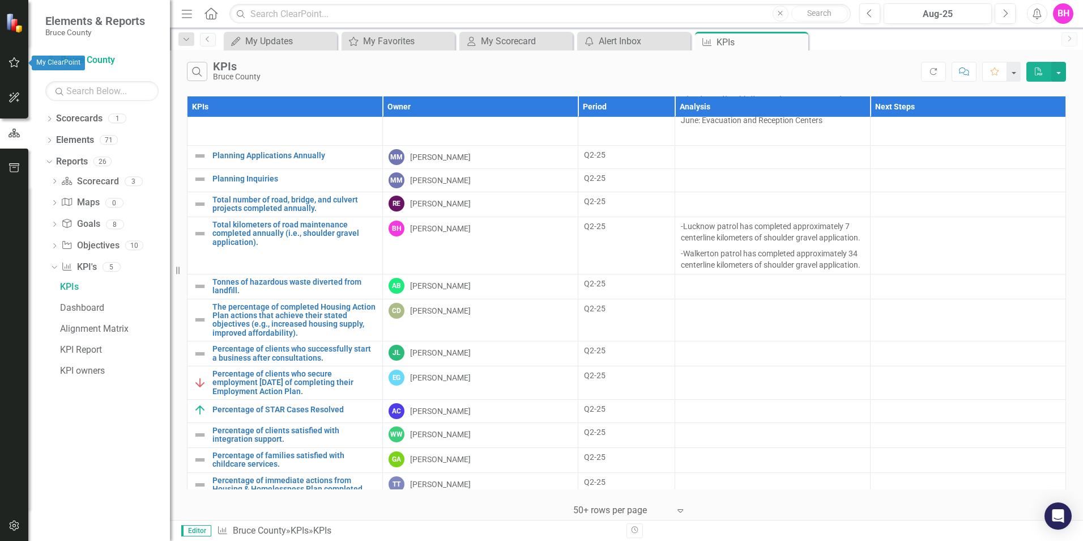
click at [12, 68] on button "button" at bounding box center [14, 63] width 25 height 24
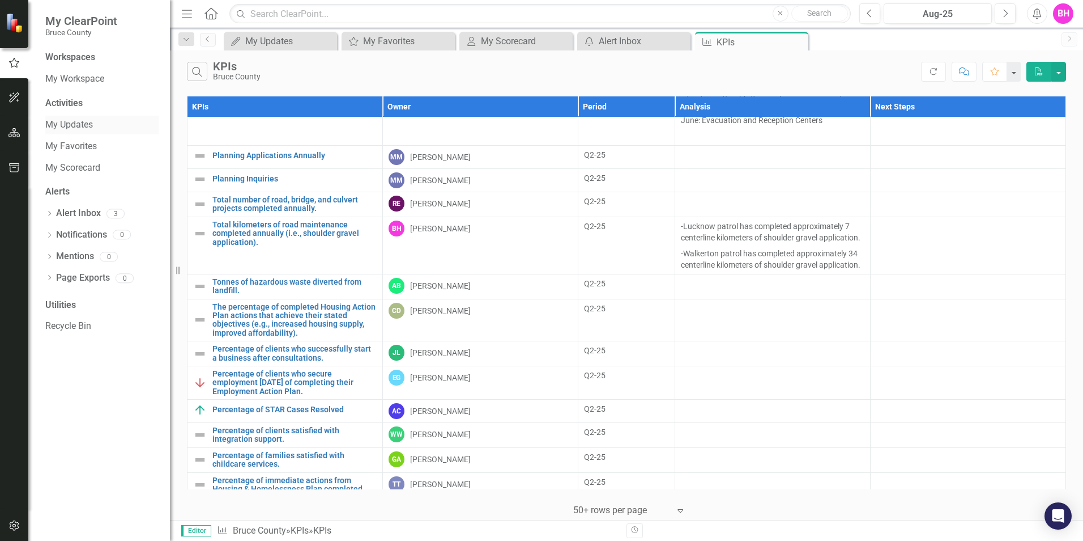
click at [60, 122] on link "My Updates" at bounding box center [101, 124] width 113 height 13
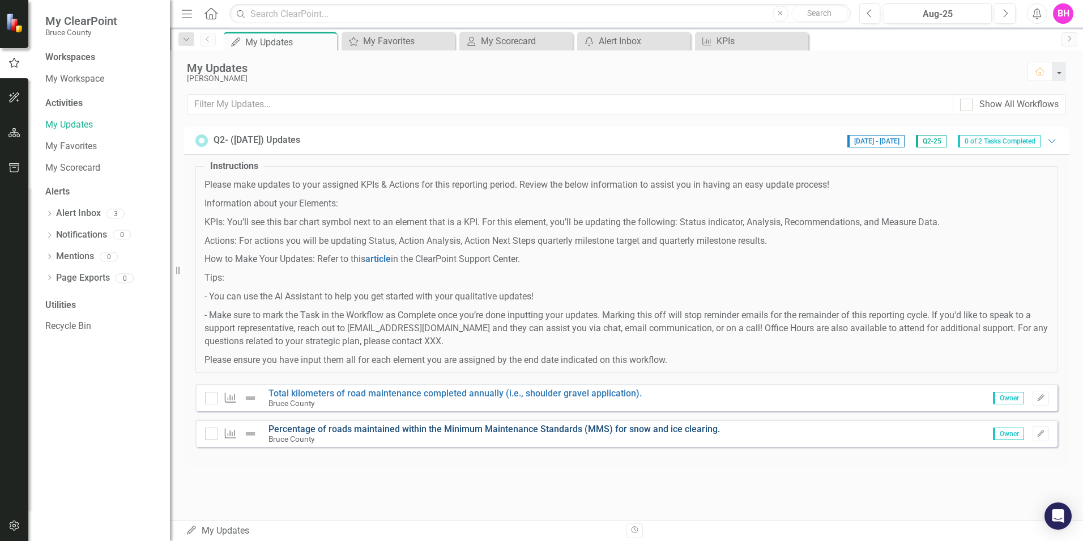
click at [478, 426] on link "Percentage of roads maintained within the Minimum Maintenance Standards (MMS) f…" at bounding box center [495, 428] width 452 height 11
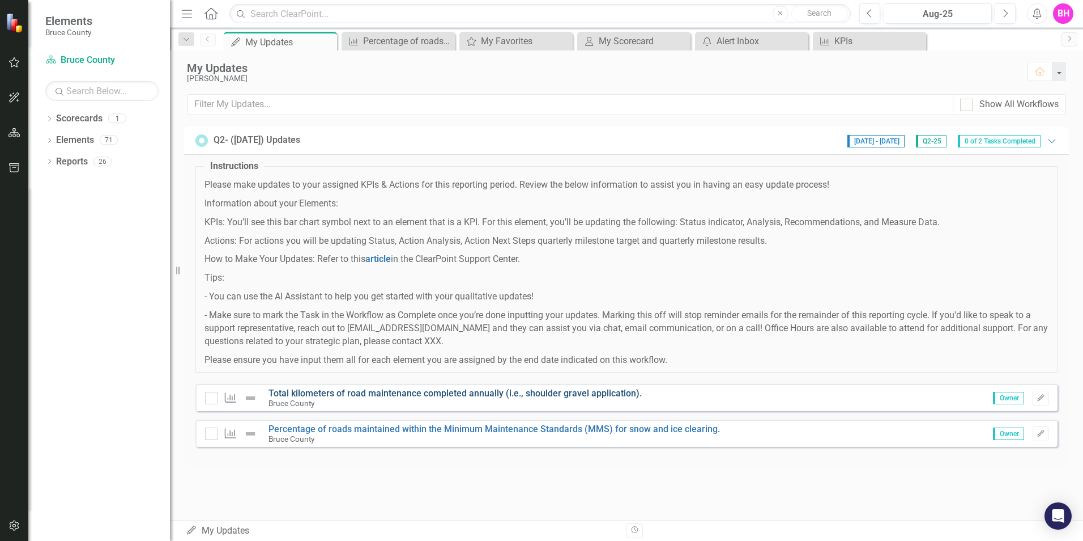
click at [475, 396] on link "Total kilometers of road maintenance completed annually (i.e., shoulder gravel …" at bounding box center [455, 393] width 373 height 11
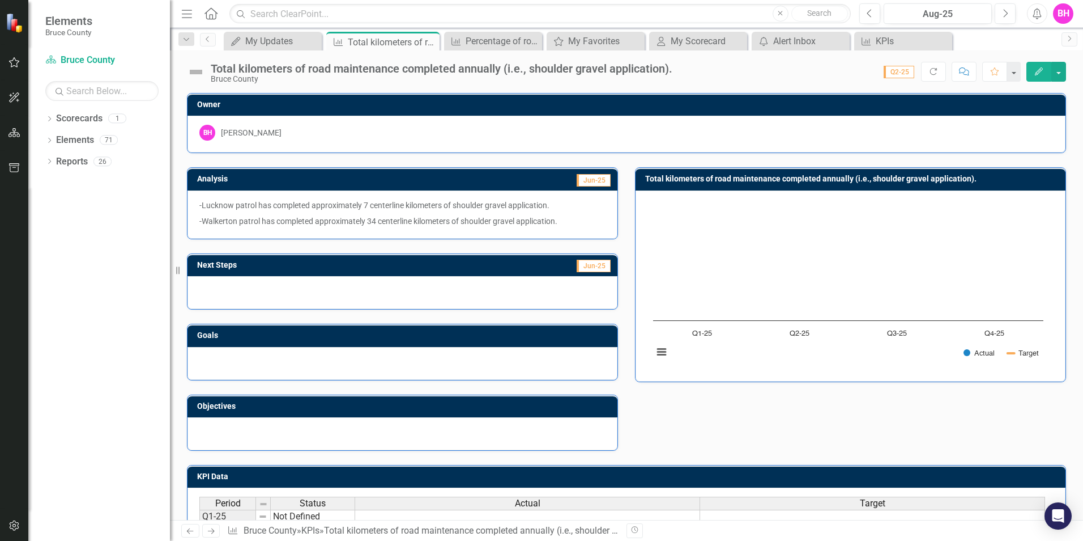
click at [399, 290] on div at bounding box center [403, 292] width 430 height 33
click at [333, 290] on div at bounding box center [403, 292] width 430 height 33
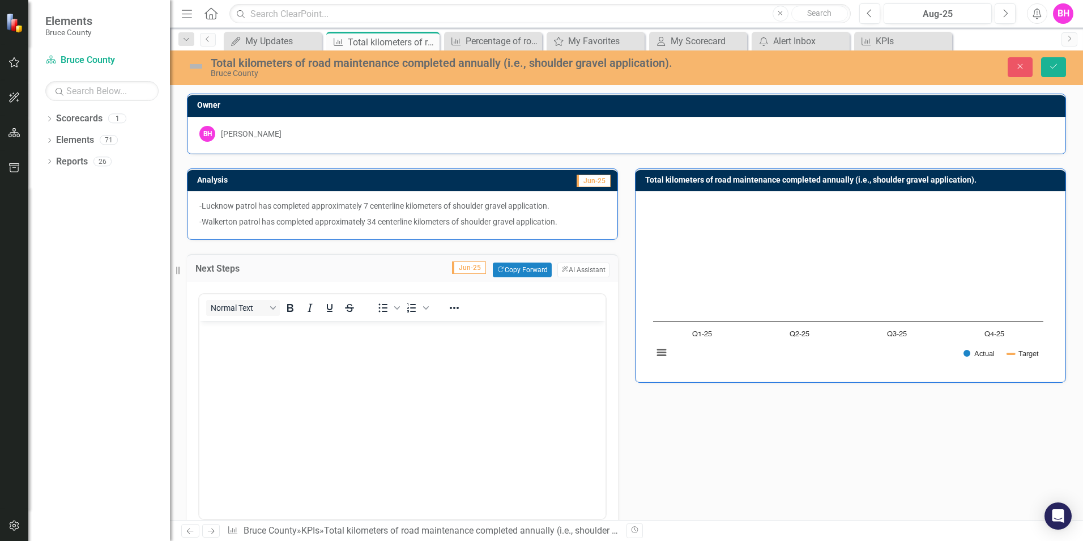
click at [324, 352] on body "Rich Text Area. Press ALT-0 for help." at bounding box center [402, 406] width 406 height 170
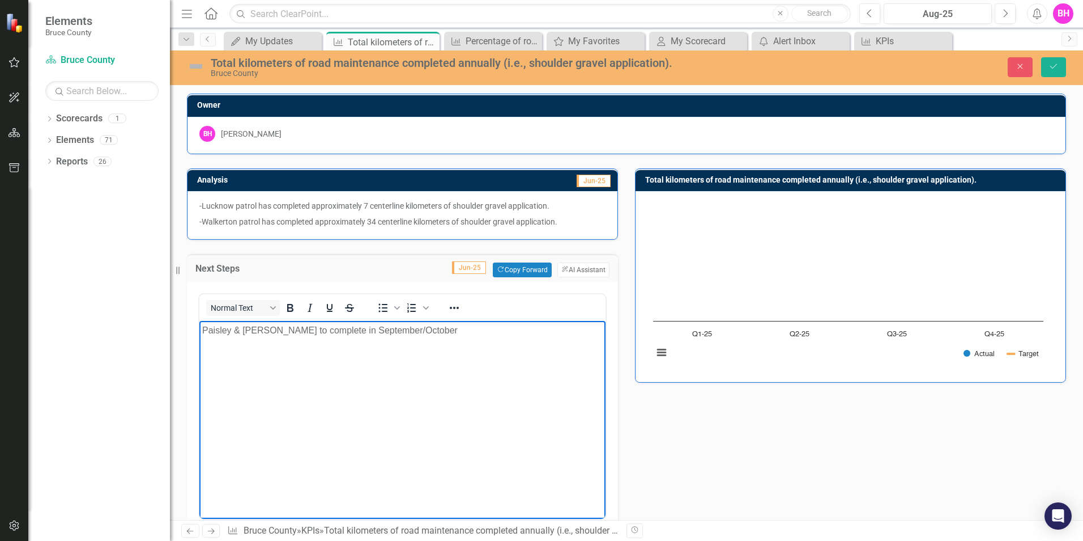
click at [287, 330] on p "Paisley & [PERSON_NAME] to complete in September/October" at bounding box center [402, 331] width 401 height 14
click at [287, 326] on p "Paisley & Wiarton to schedule to complete in September/October" at bounding box center [402, 331] width 401 height 14
click at [475, 328] on p "Paisley & [PERSON_NAME] is scheduled to complete in September/October" at bounding box center [402, 331] width 401 height 14
click at [277, 330] on p "Paisley & Wiarton is scheduled to complete approximately 25 centerline kilomete…" at bounding box center [402, 337] width 401 height 27
click at [278, 327] on p "Paisley & Wiarton is scheduled to complete approximately 25 centerline kilomete…" at bounding box center [402, 337] width 401 height 27
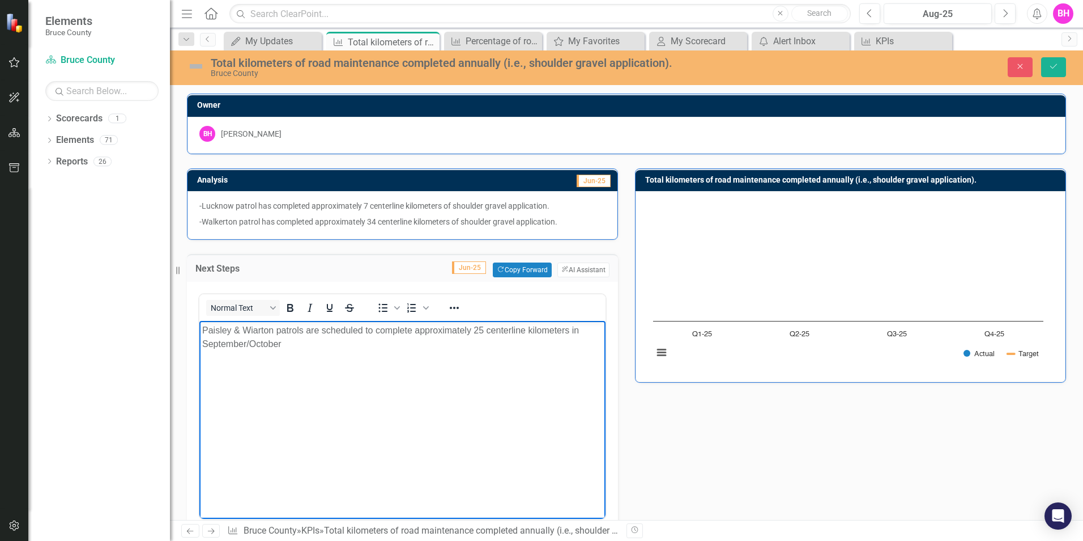
click at [485, 354] on body "Paisley & Wiarton patrols are scheduled to complete approximately 25 centerline…" at bounding box center [402, 406] width 406 height 170
click at [572, 330] on p "Paisley & Wiarton patrols are scheduled to complete approximately 25 centerline…" at bounding box center [402, 337] width 401 height 27
click at [461, 351] on body "Paisley & Wiarton patrols are scheduled to complete approximately 25 centerline…" at bounding box center [402, 406] width 406 height 170
click at [1055, 63] on icon "Save" at bounding box center [1054, 66] width 10 height 8
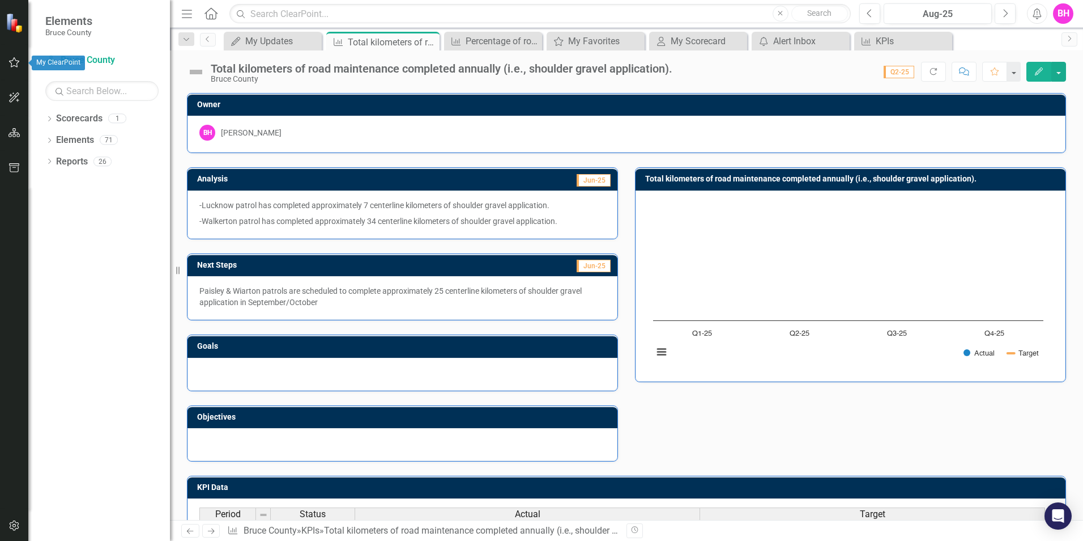
click at [14, 58] on icon "button" at bounding box center [14, 62] width 12 height 9
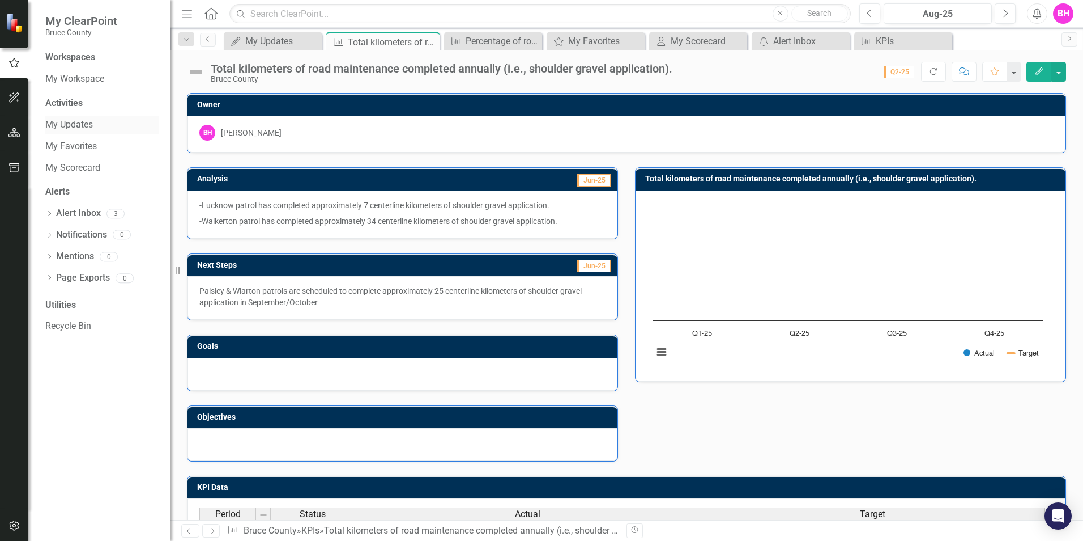
click at [78, 133] on div "My Updates" at bounding box center [101, 125] width 113 height 19
click at [76, 124] on link "My Updates" at bounding box center [101, 124] width 113 height 13
